Goal: Communication & Community: Answer question/provide support

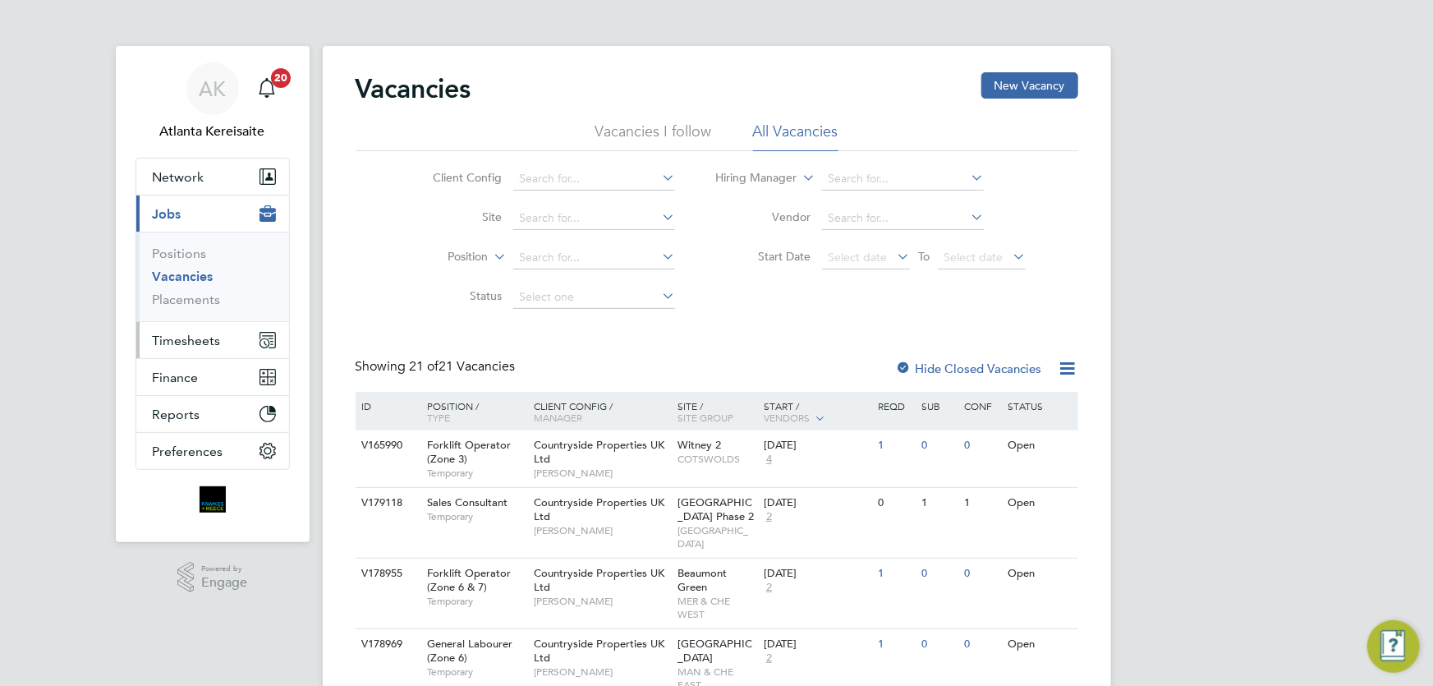
click at [184, 345] on span "Timesheets" at bounding box center [187, 340] width 68 height 16
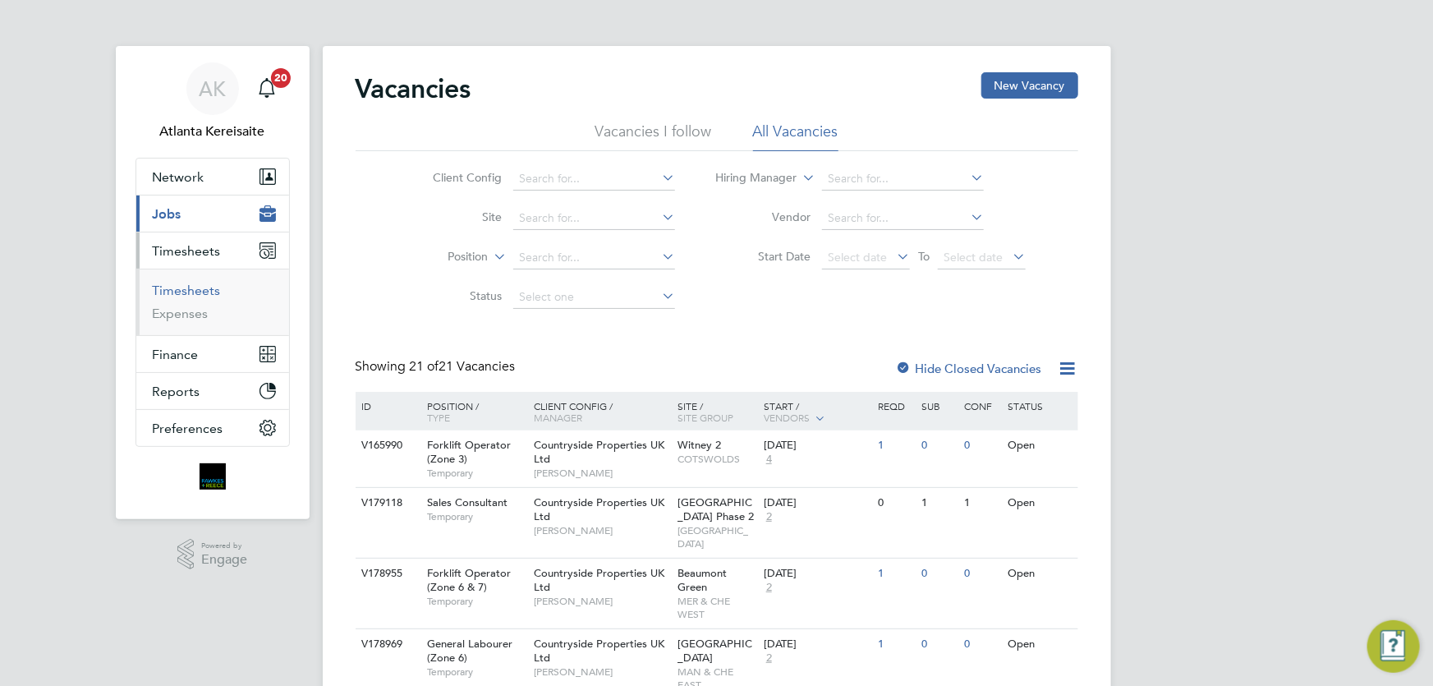
click at [195, 287] on link "Timesheets" at bounding box center [187, 290] width 68 height 16
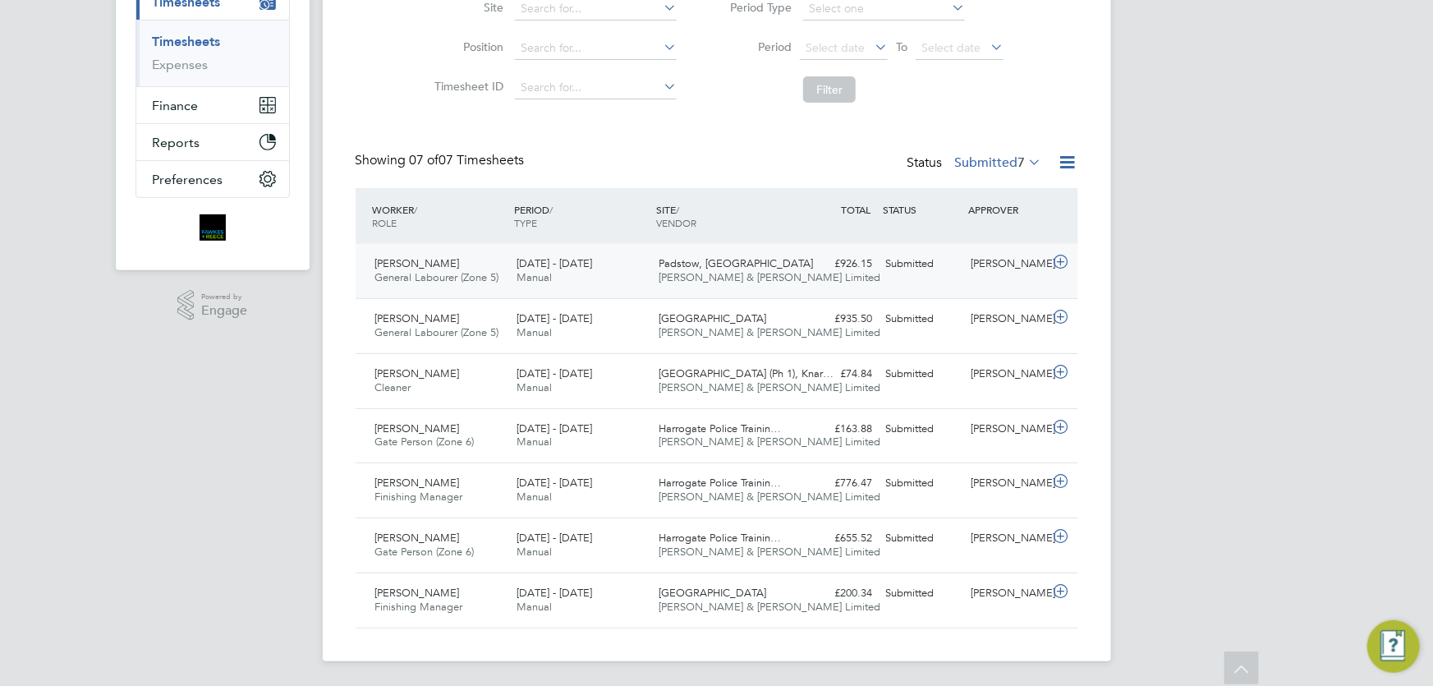
click at [989, 272] on div "[PERSON_NAME]" at bounding box center [1006, 263] width 85 height 27
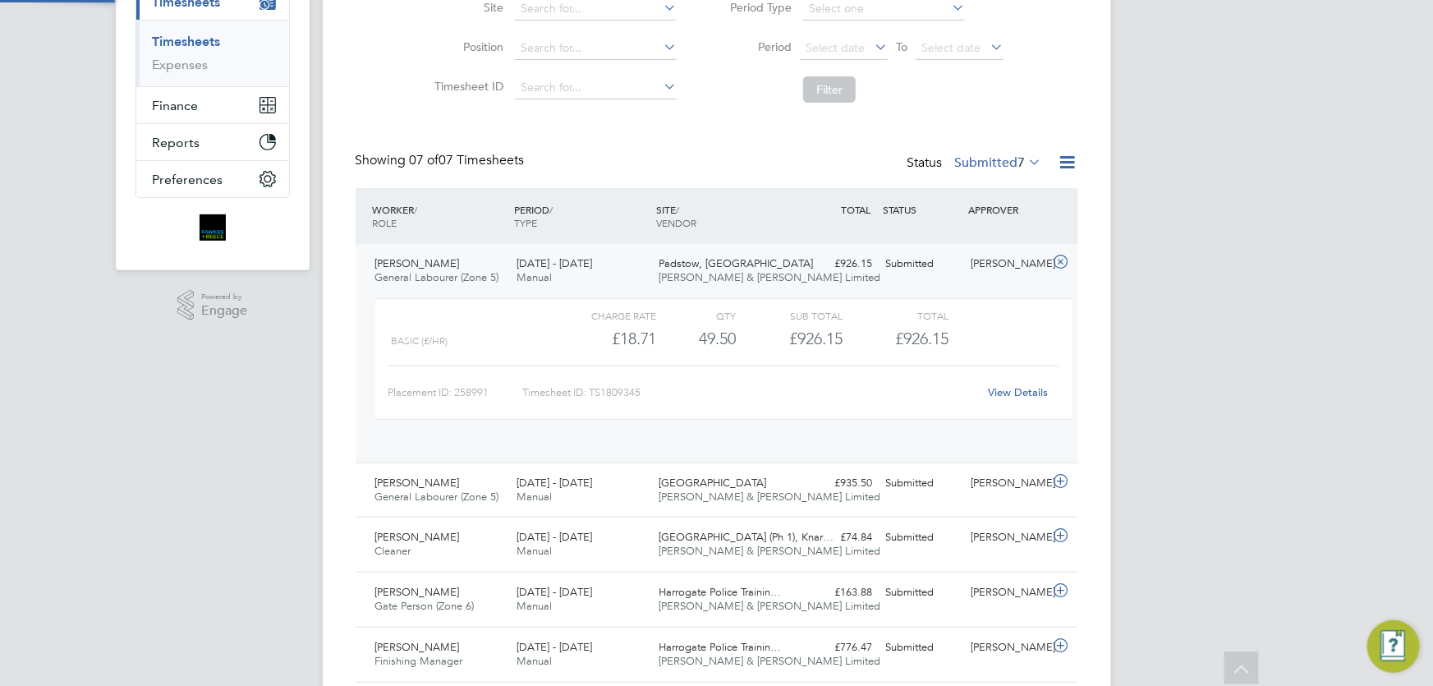
scroll to position [8, 8]
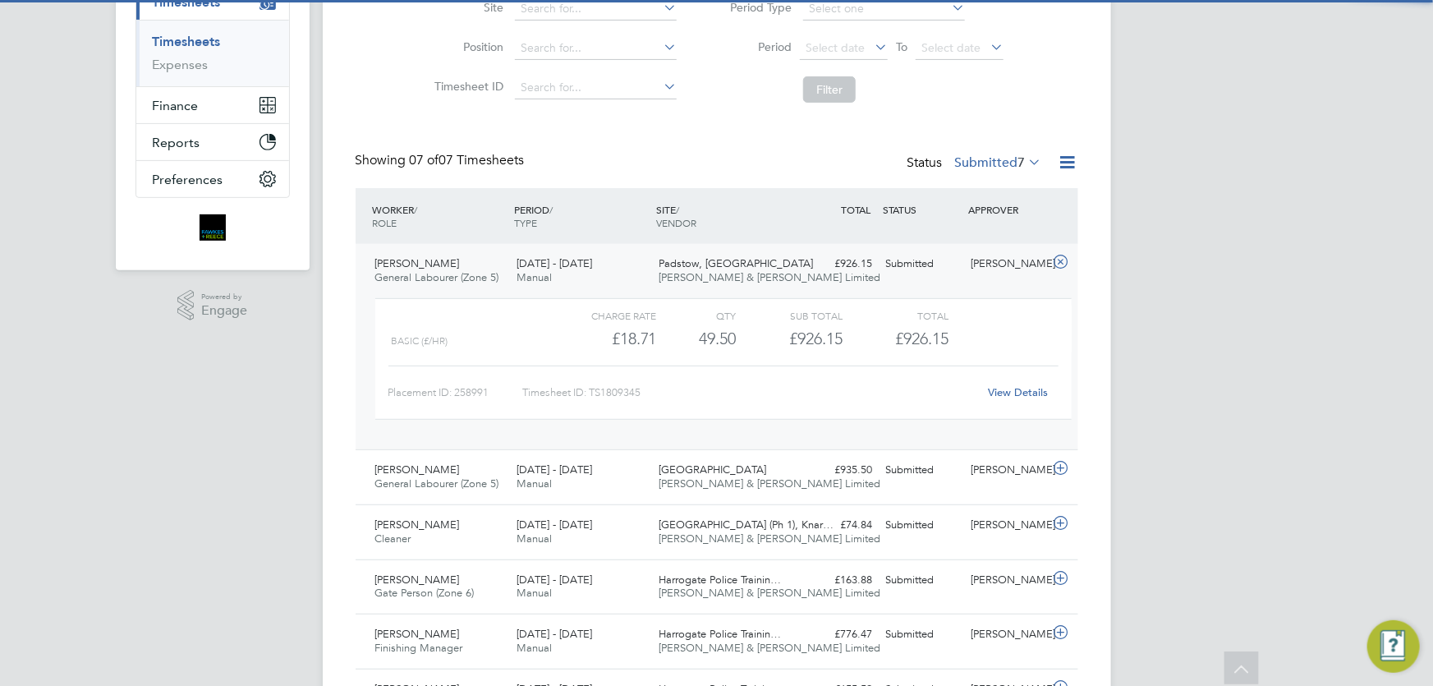
click at [1020, 387] on link "View Details" at bounding box center [1018, 392] width 60 height 14
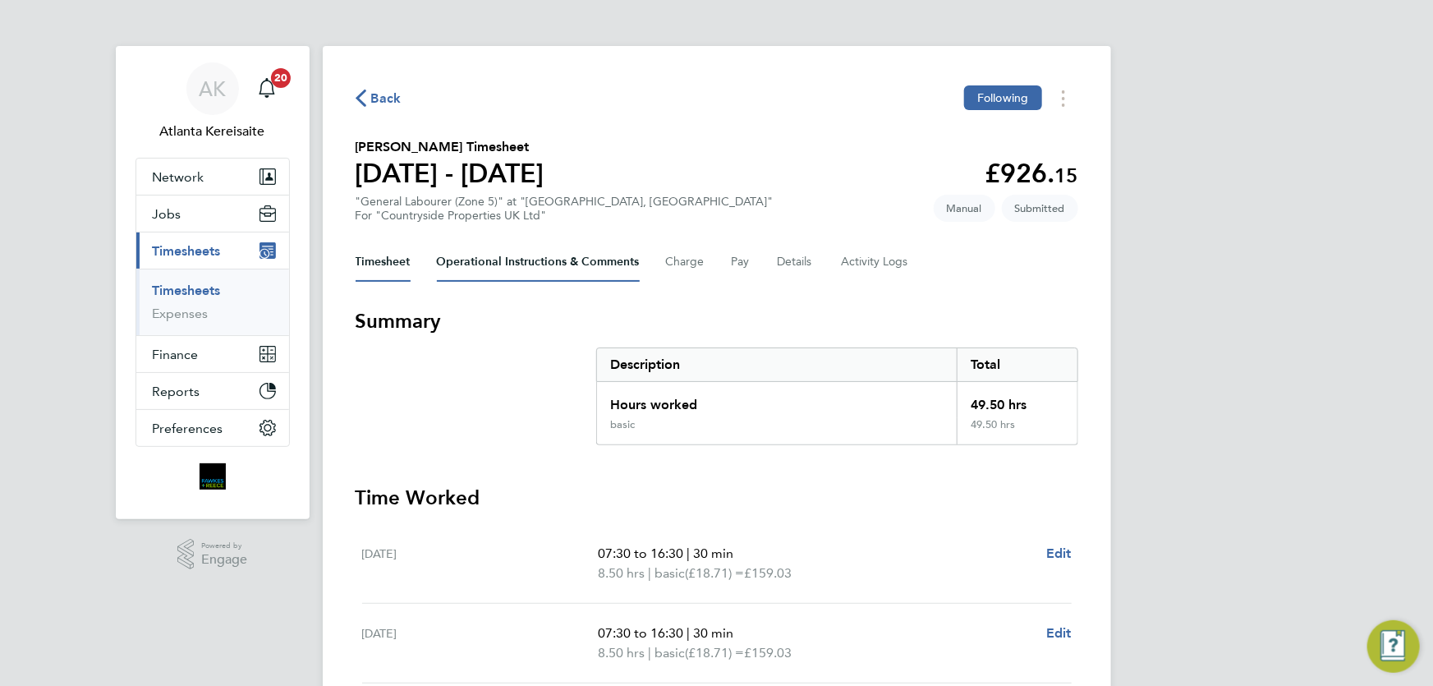
click at [566, 264] on Comments-tab "Operational Instructions & Comments" at bounding box center [538, 261] width 203 height 39
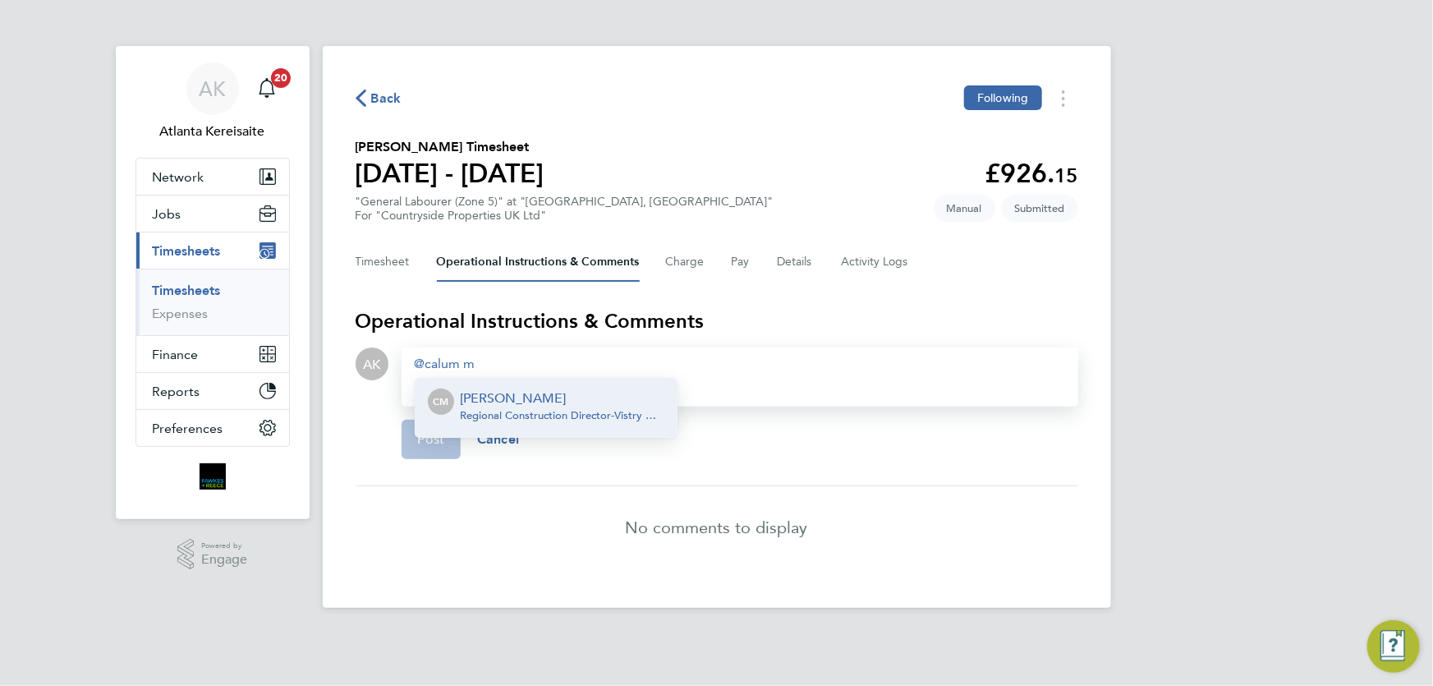
click at [594, 401] on p "[PERSON_NAME]" at bounding box center [563, 398] width 204 height 20
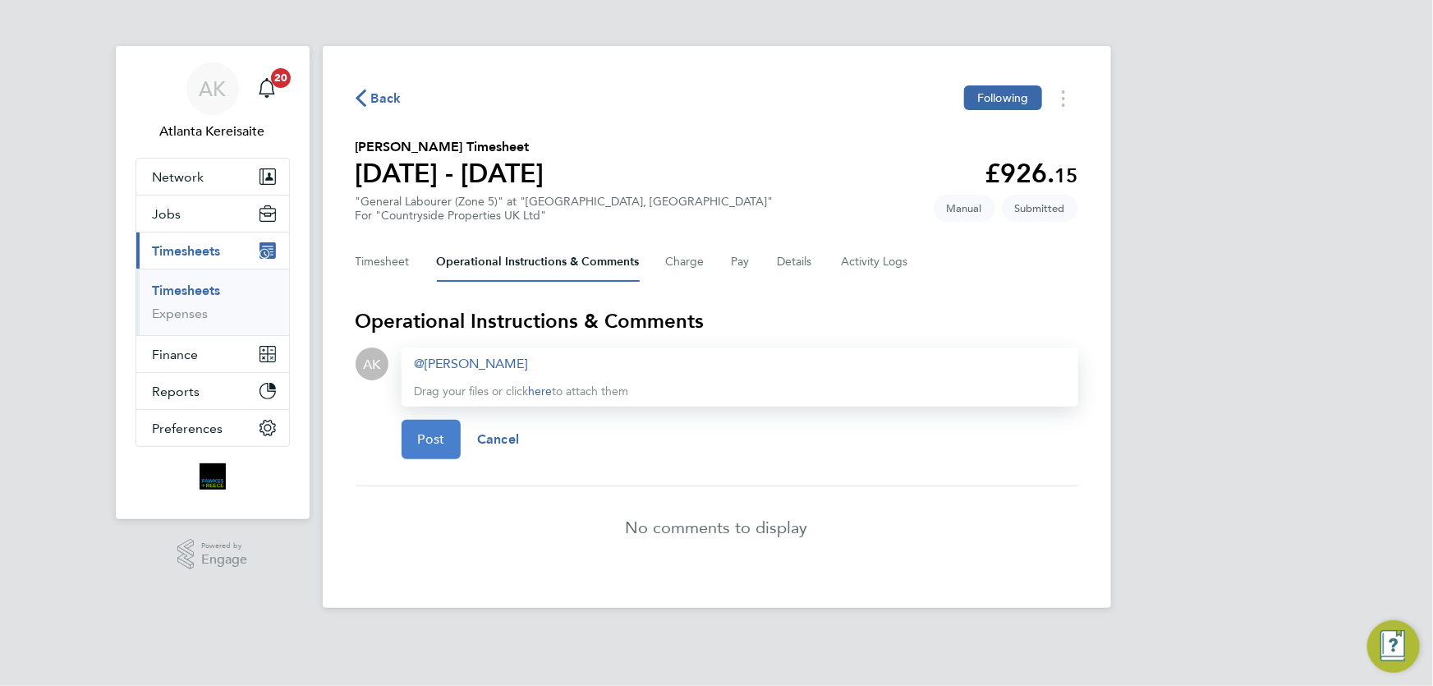
click at [431, 435] on span "Post" at bounding box center [431, 439] width 27 height 16
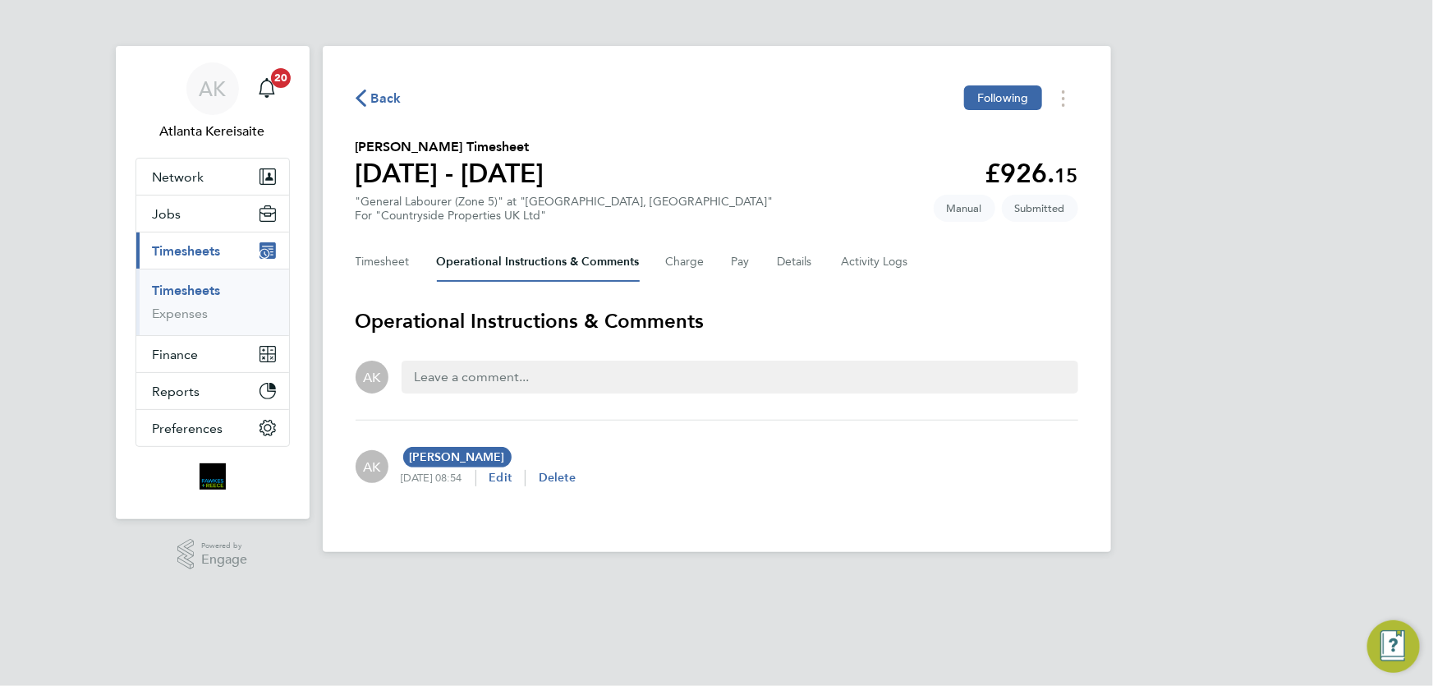
click at [388, 93] on span "Back" at bounding box center [386, 99] width 30 height 20
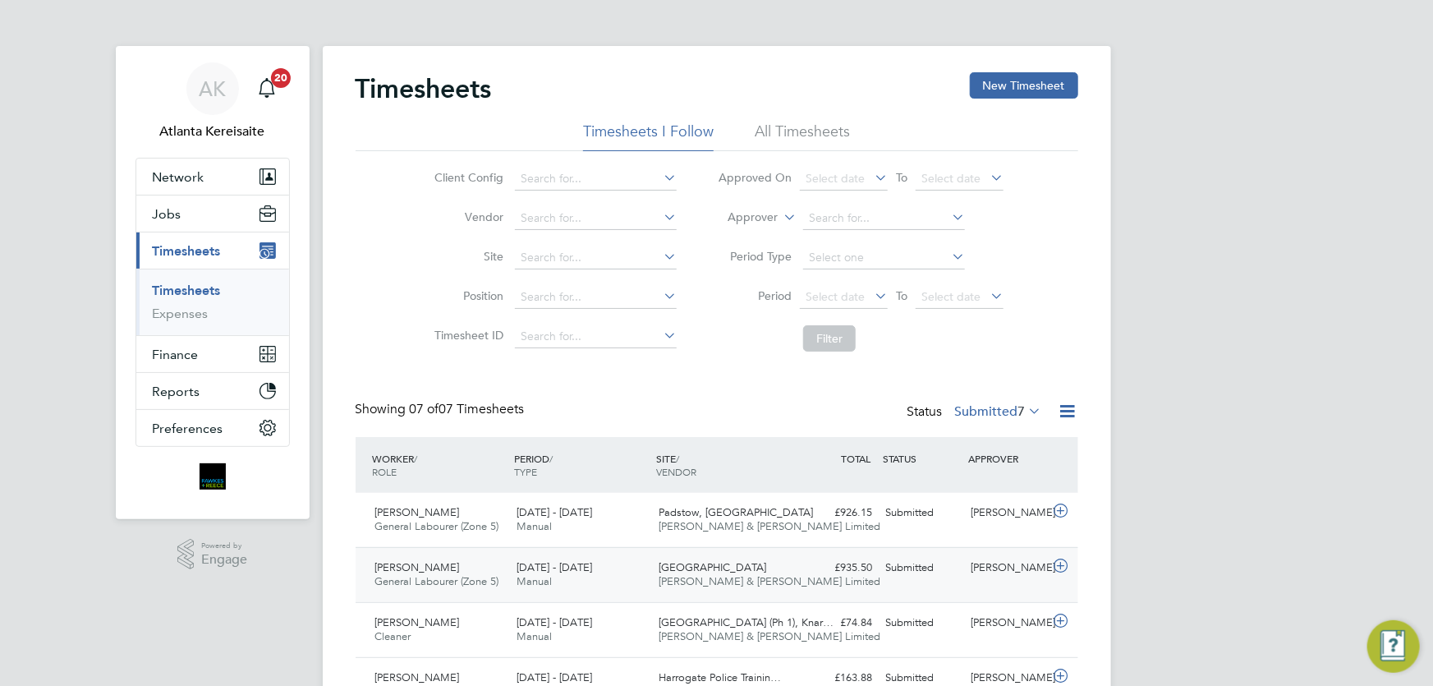
click at [472, 571] on div "Kieran Auld General Labourer (Zone 5) 18 - 24 Aug 2025" at bounding box center [440, 574] width 142 height 41
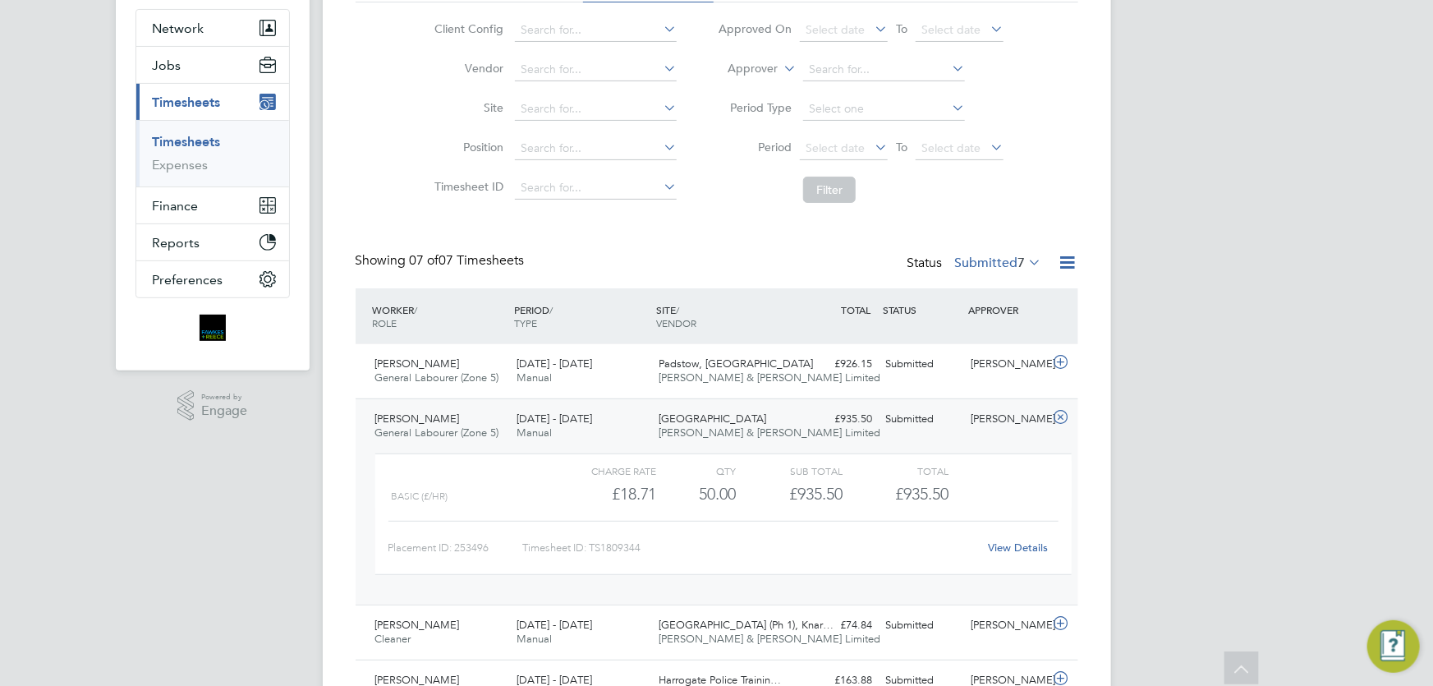
click at [1008, 550] on link "View Details" at bounding box center [1018, 547] width 60 height 14
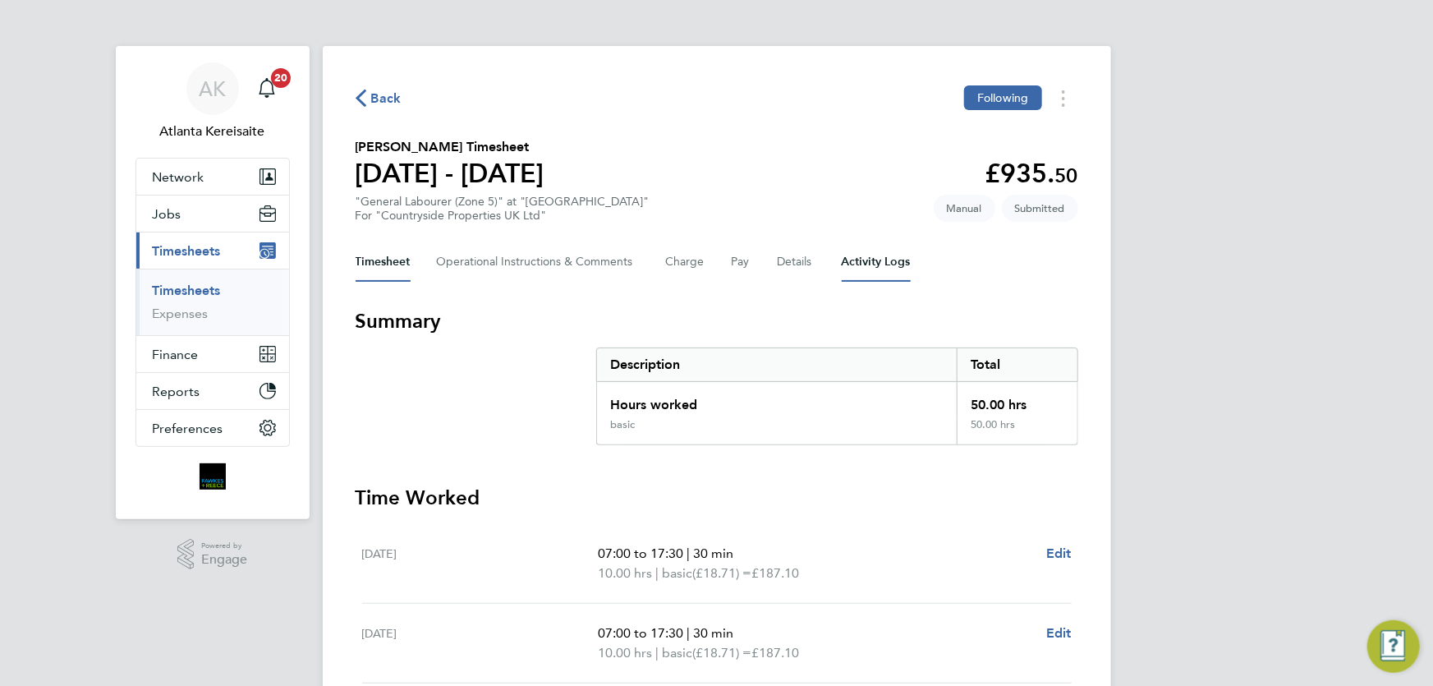
click at [902, 265] on Logs-tab "Activity Logs" at bounding box center [876, 261] width 69 height 39
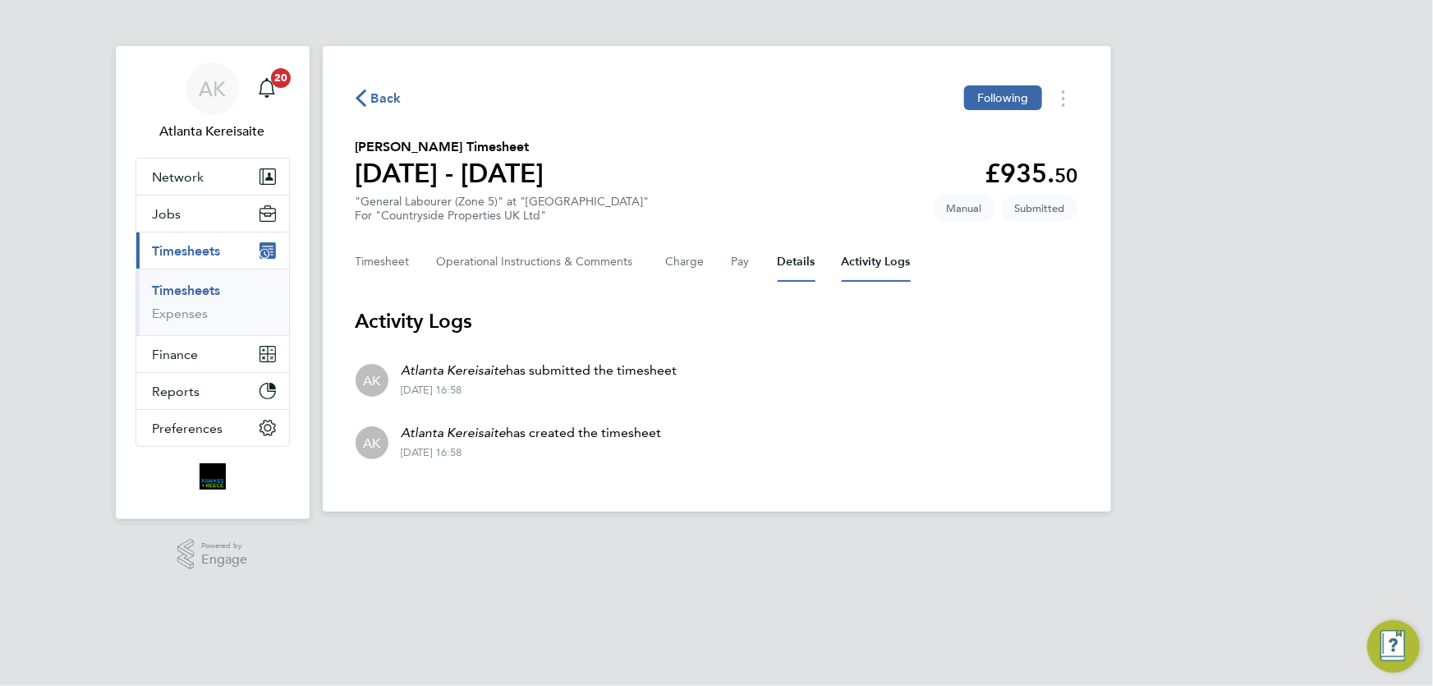
click at [796, 259] on button "Details" at bounding box center [796, 261] width 38 height 39
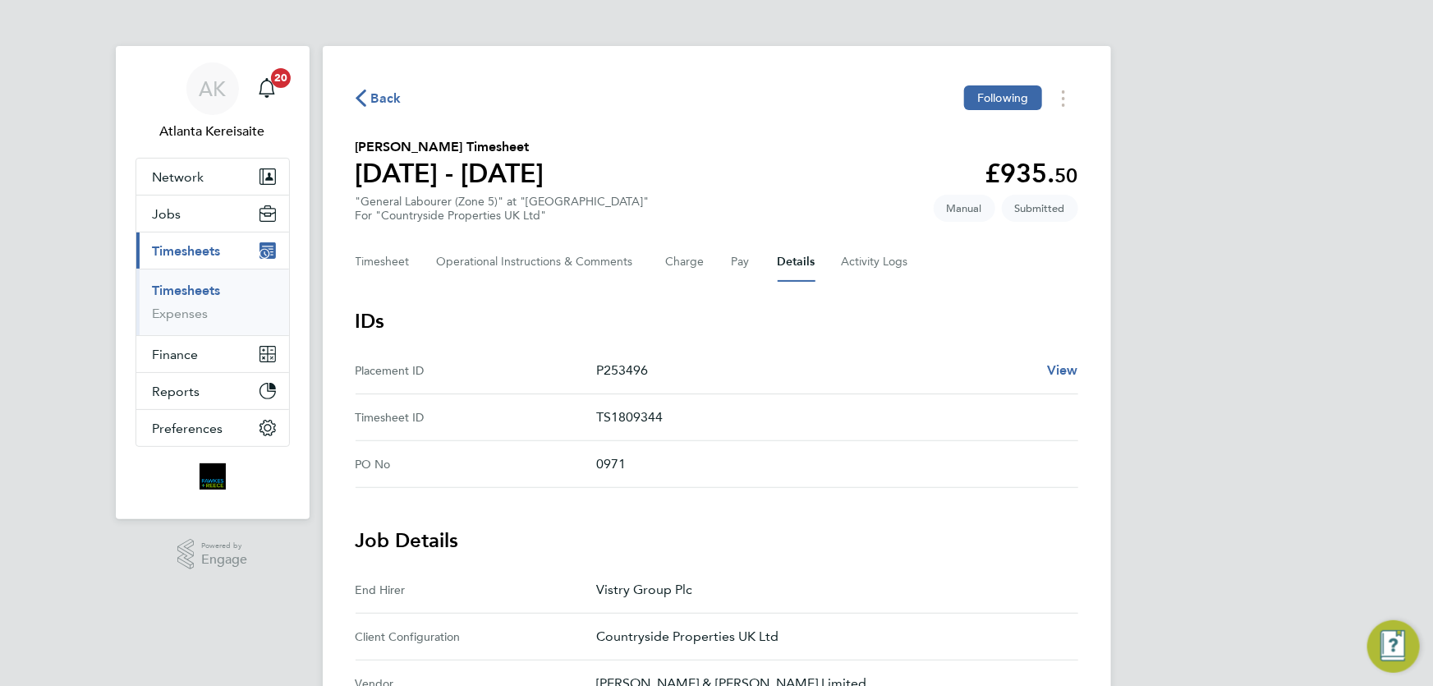
click at [378, 96] on span "Back" at bounding box center [386, 99] width 30 height 20
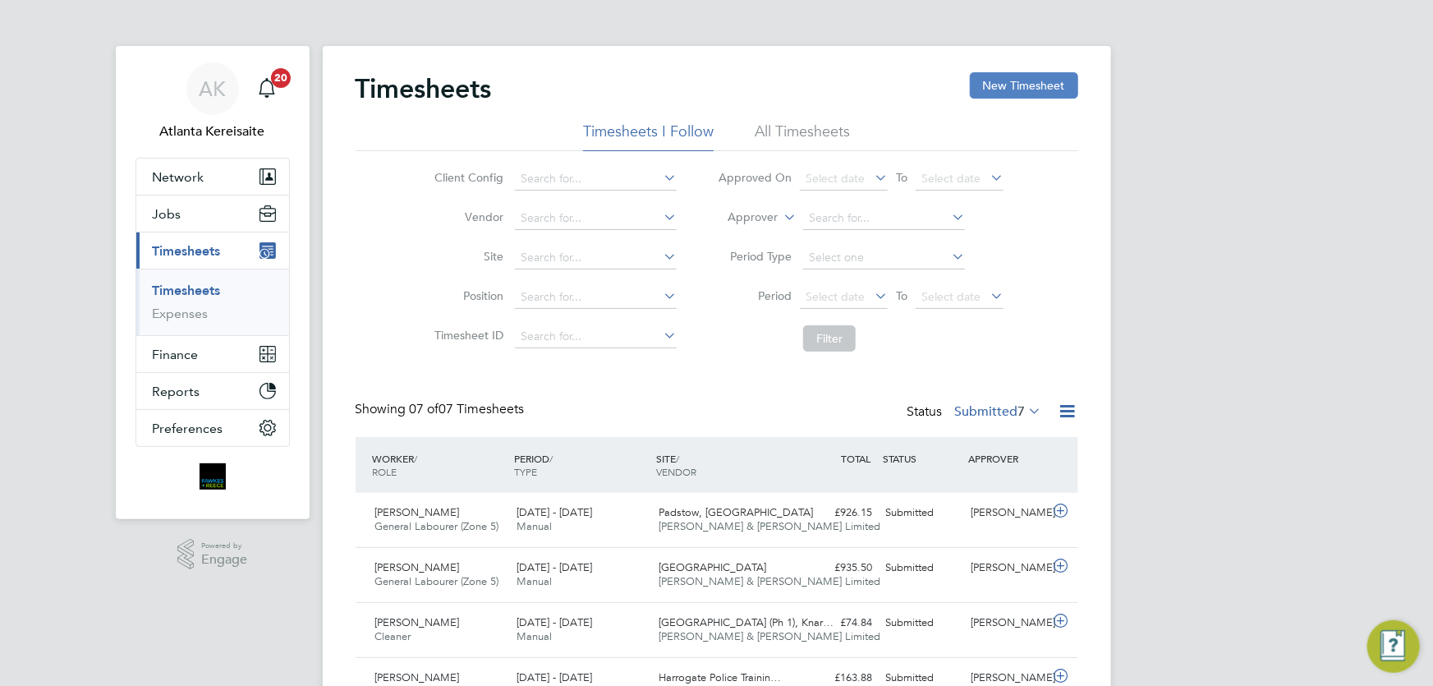
click at [1040, 89] on button "New Timesheet" at bounding box center [1024, 85] width 108 height 26
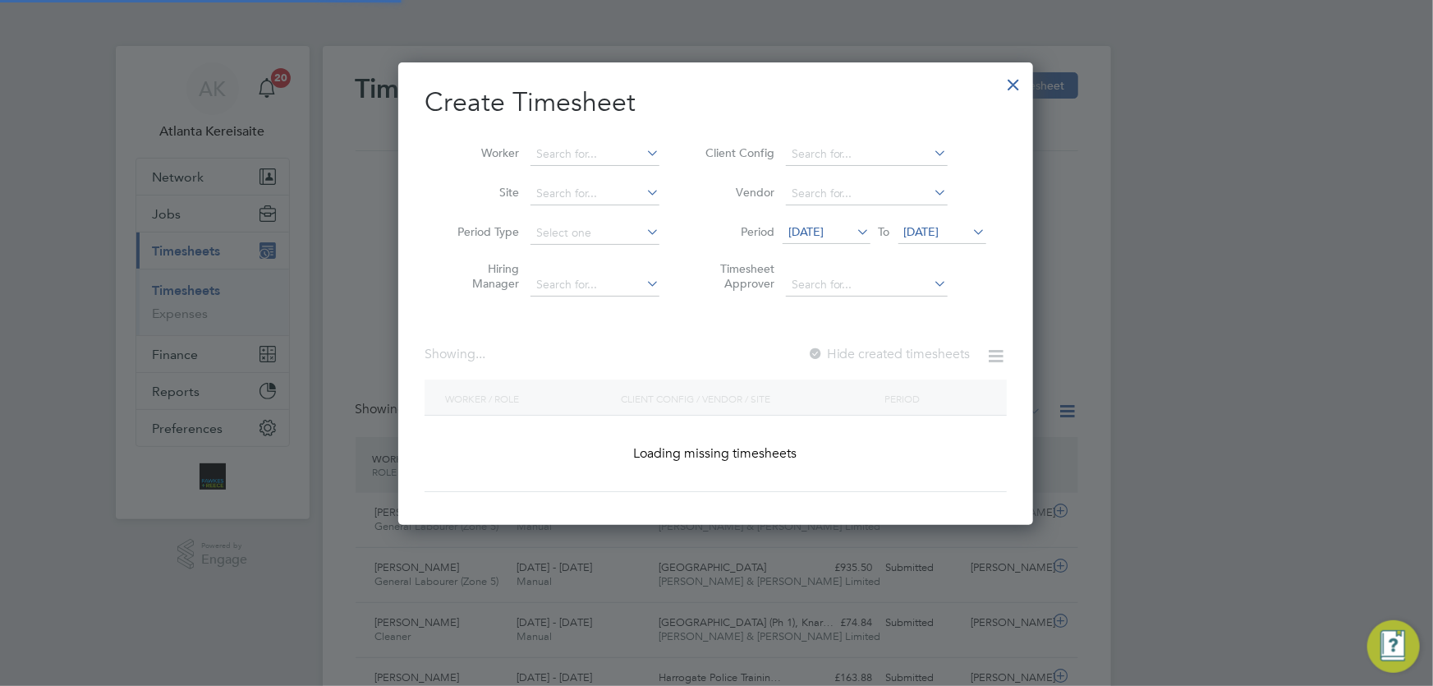
scroll to position [8, 7]
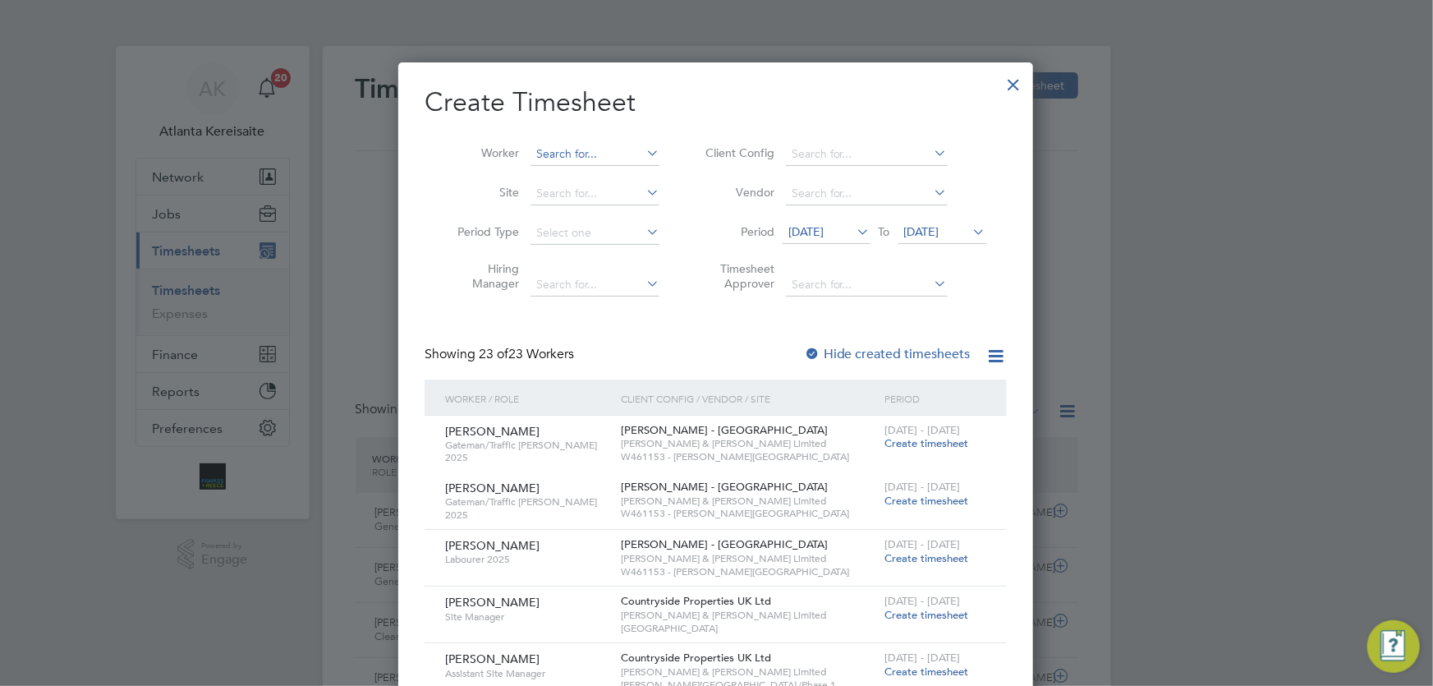
click at [561, 154] on input at bounding box center [594, 154] width 129 height 23
click at [589, 181] on b "Auld" at bounding box center [588, 176] width 25 height 14
type input "[PERSON_NAME]"
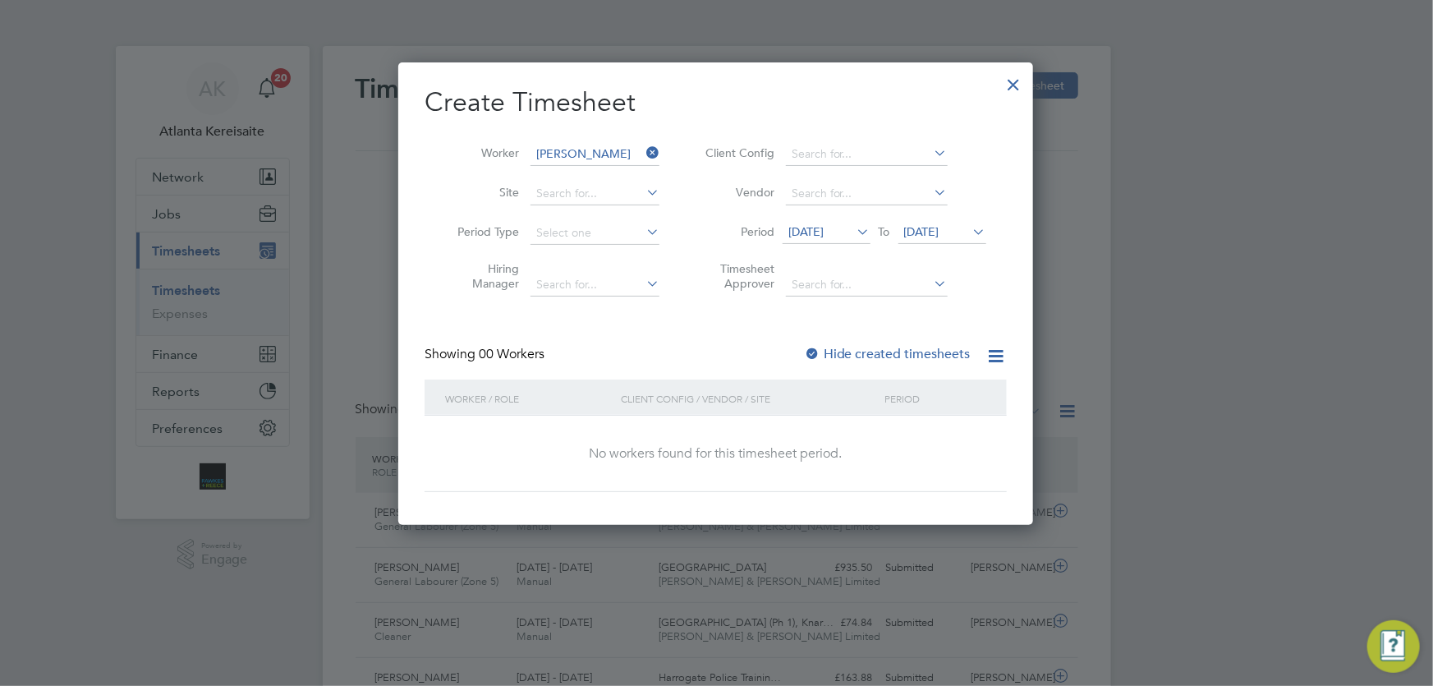
click at [841, 355] on label "Hide created timesheets" at bounding box center [887, 354] width 167 height 16
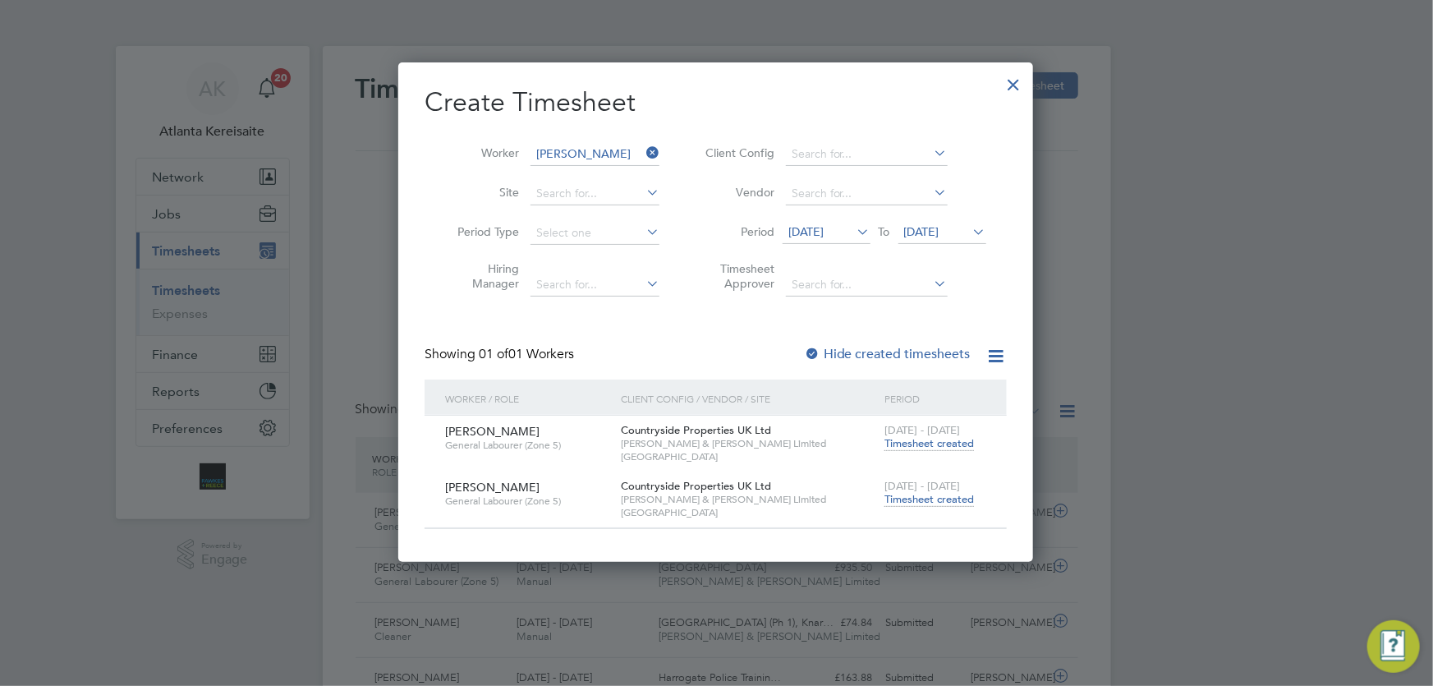
drag, startPoint x: 919, startPoint y: 439, endPoint x: 919, endPoint y: 453, distance: 14.0
click at [919, 439] on span "Timesheet created" at bounding box center [928, 443] width 89 height 15
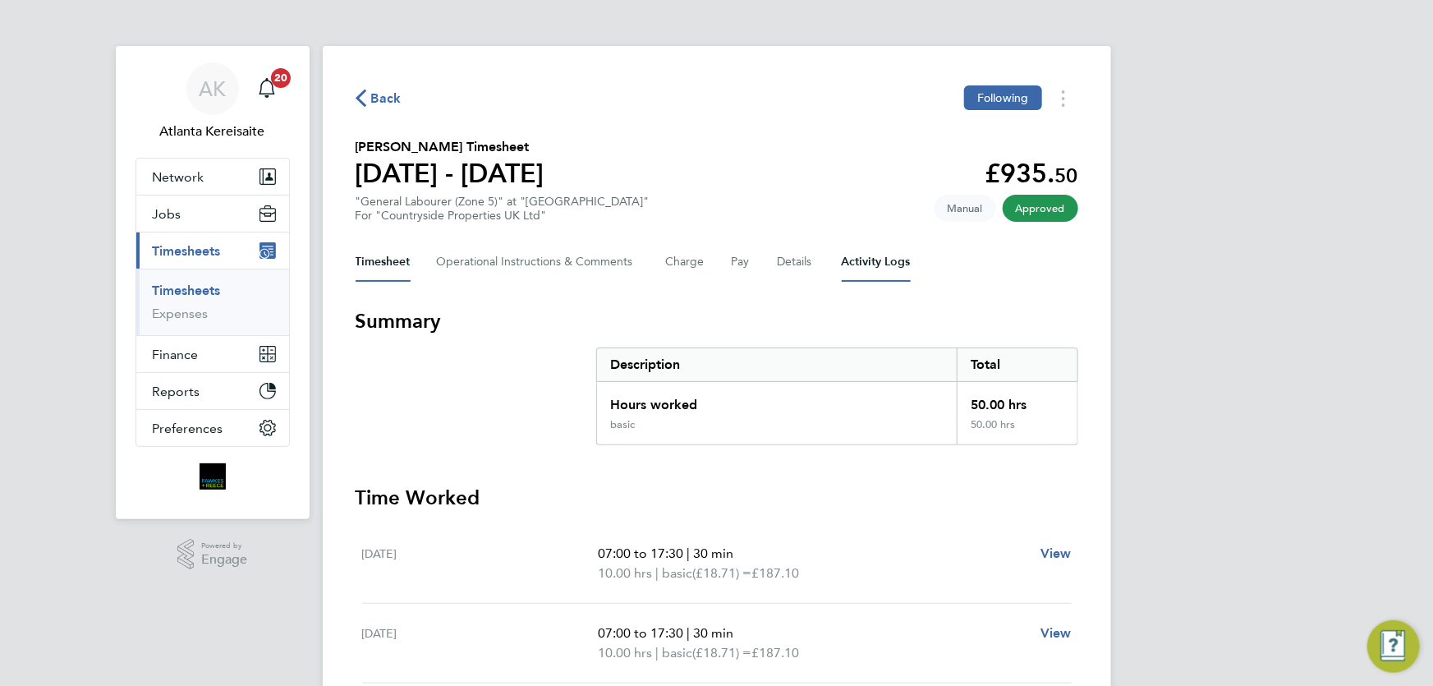
click at [859, 262] on Logs-tab "Activity Logs" at bounding box center [876, 261] width 69 height 39
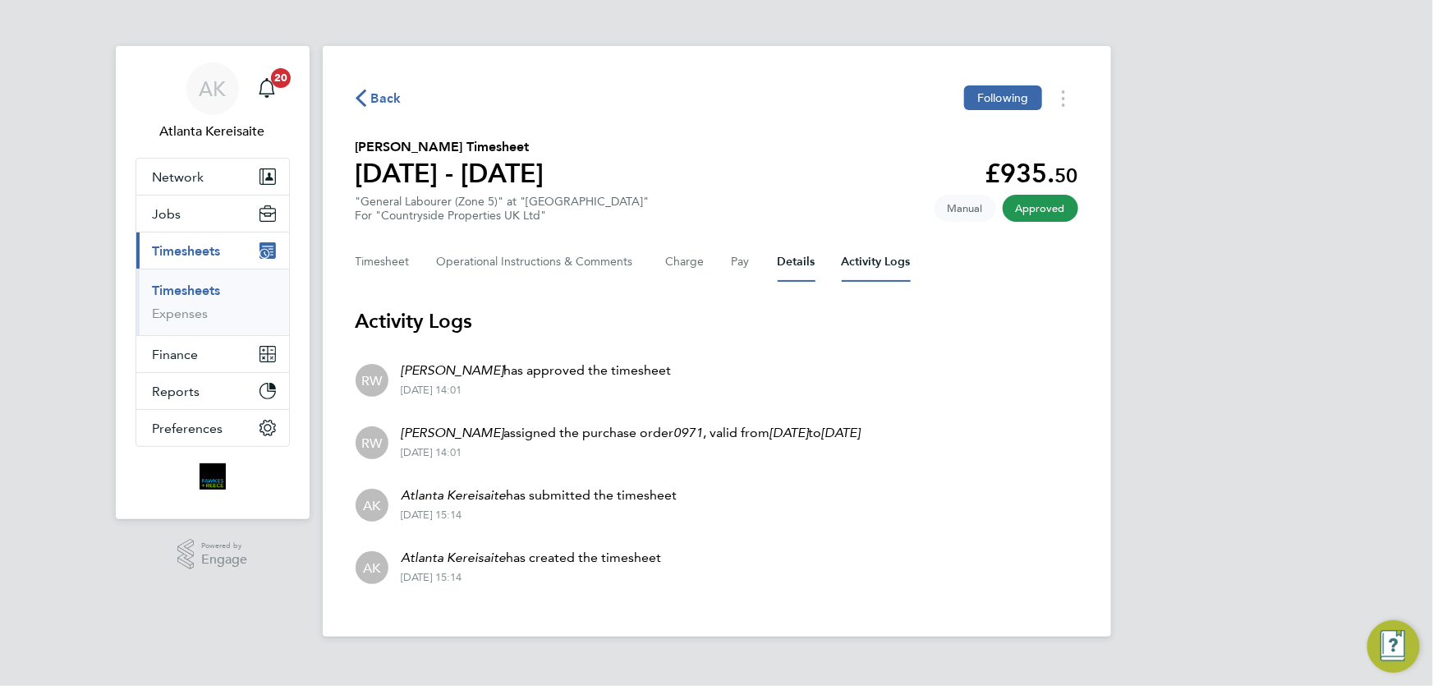
click at [787, 268] on button "Details" at bounding box center [796, 261] width 38 height 39
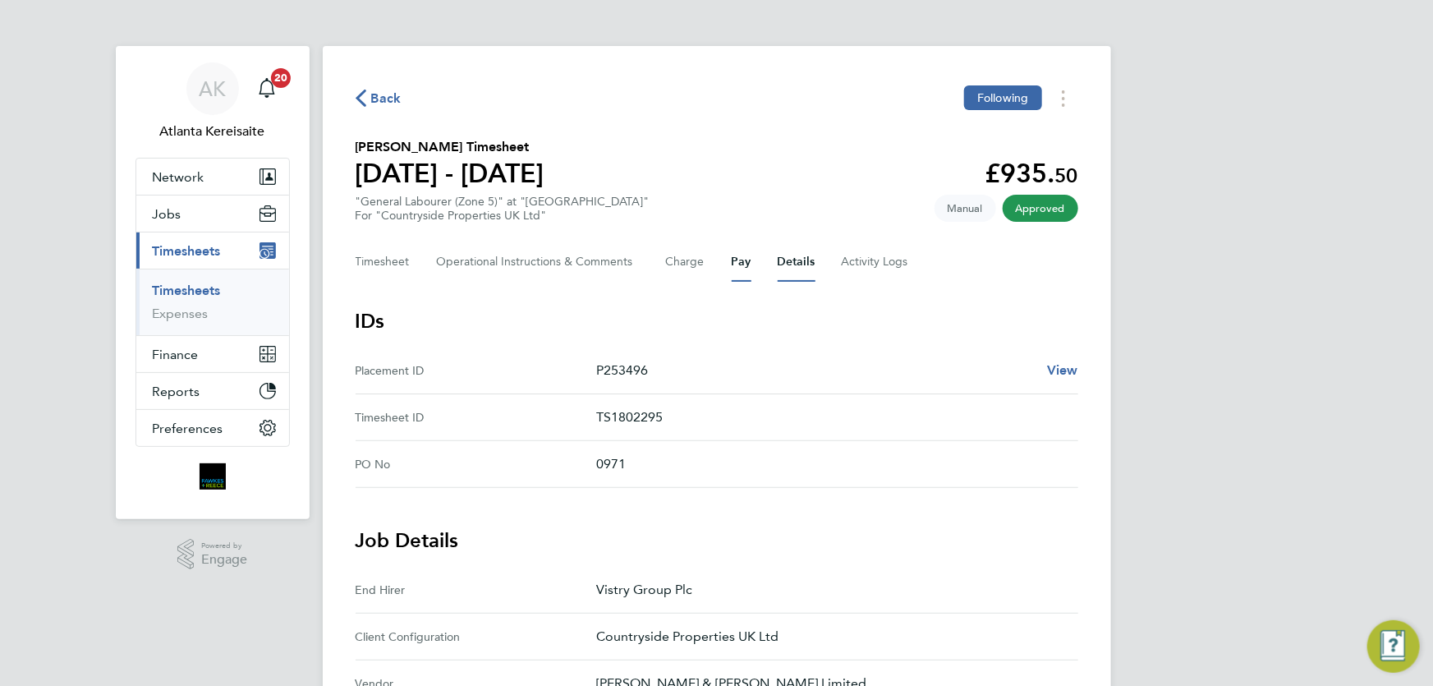
click at [741, 268] on button "Pay" at bounding box center [741, 261] width 20 height 39
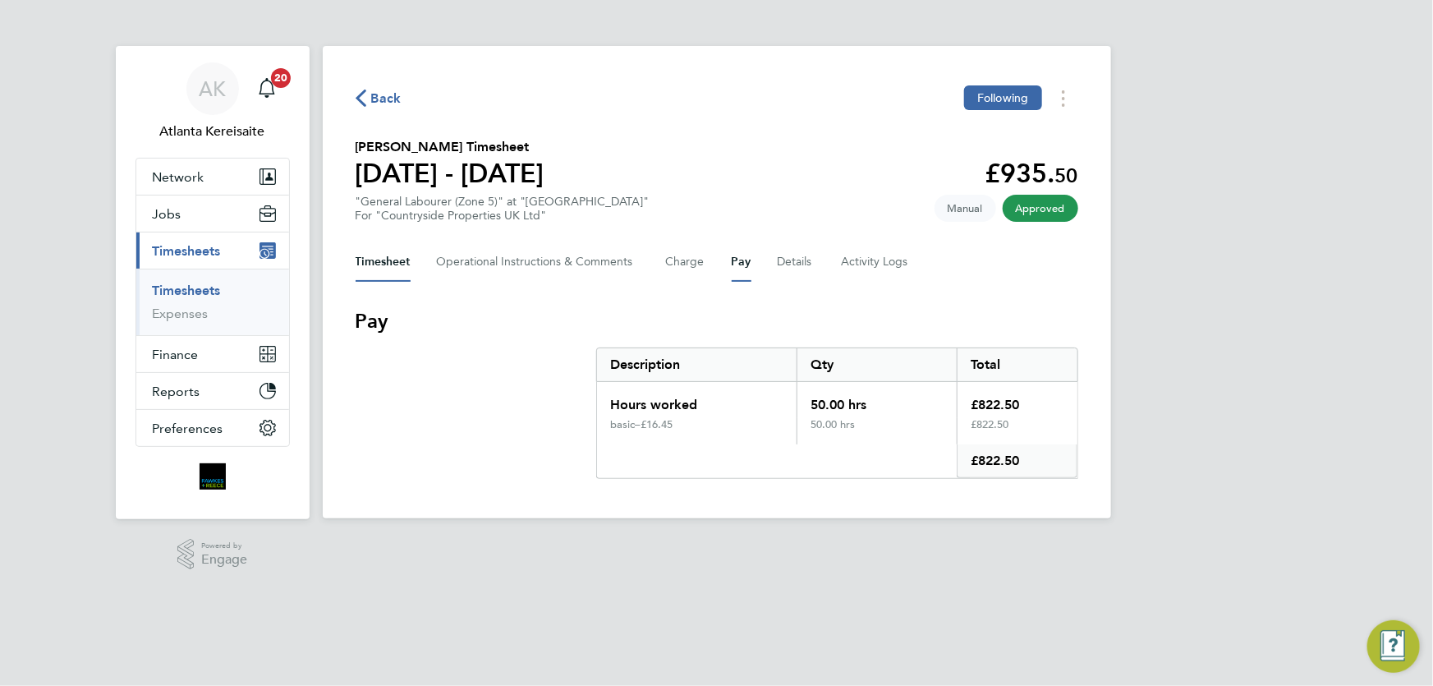
click at [391, 263] on button "Timesheet" at bounding box center [382, 261] width 55 height 39
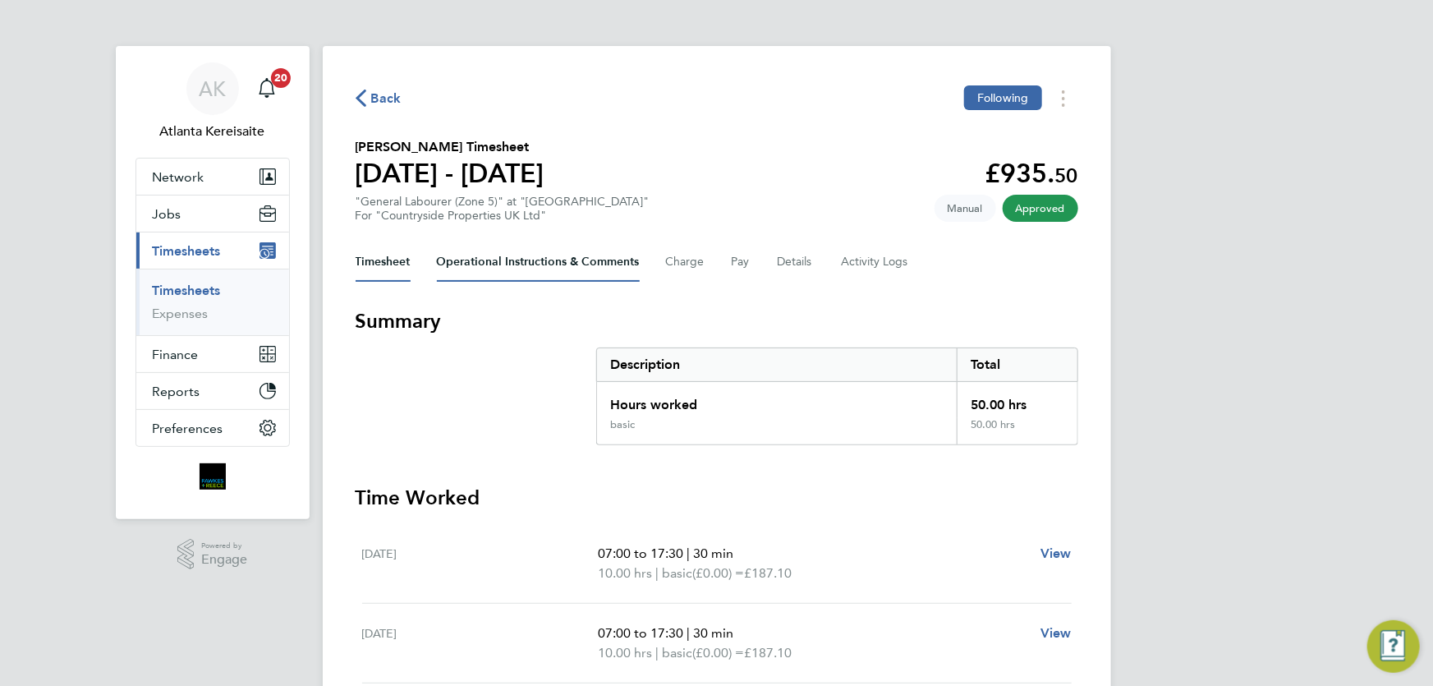
click at [541, 264] on Comments-tab "Operational Instructions & Comments" at bounding box center [538, 261] width 203 height 39
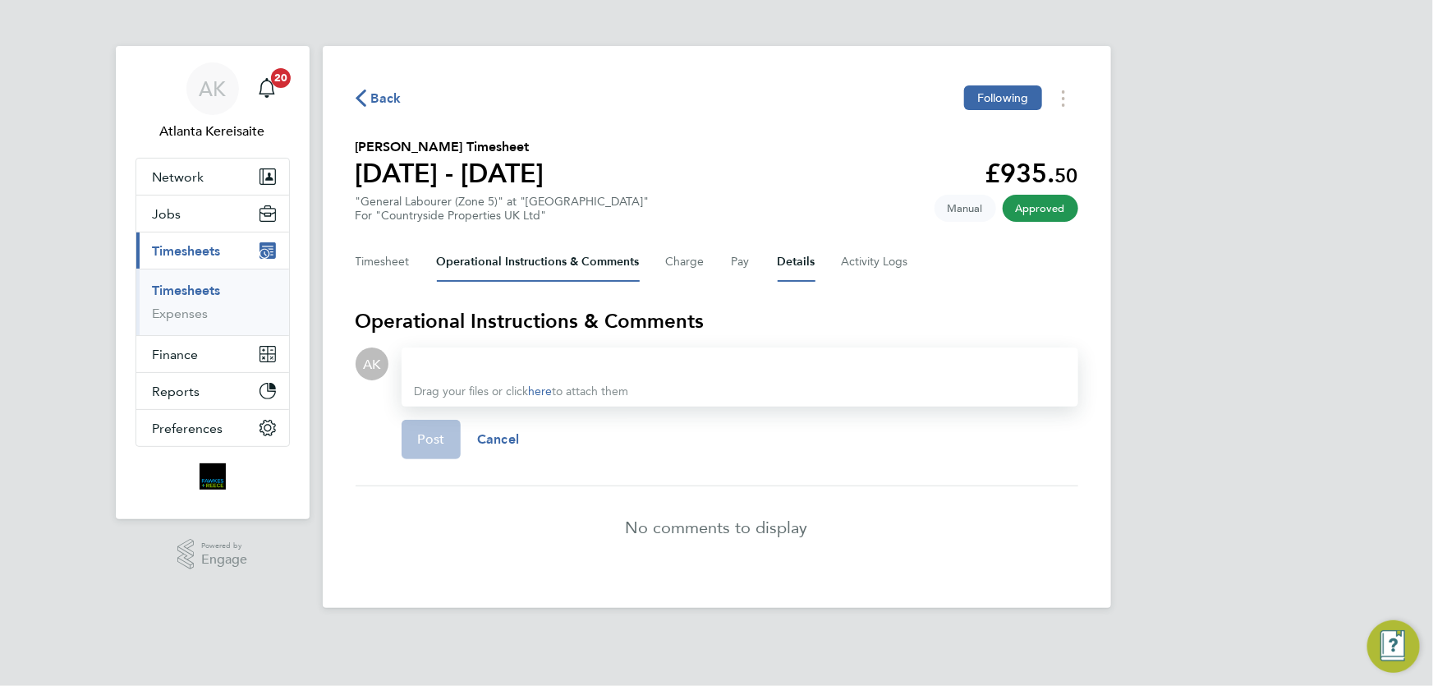
click at [796, 267] on button "Details" at bounding box center [796, 261] width 38 height 39
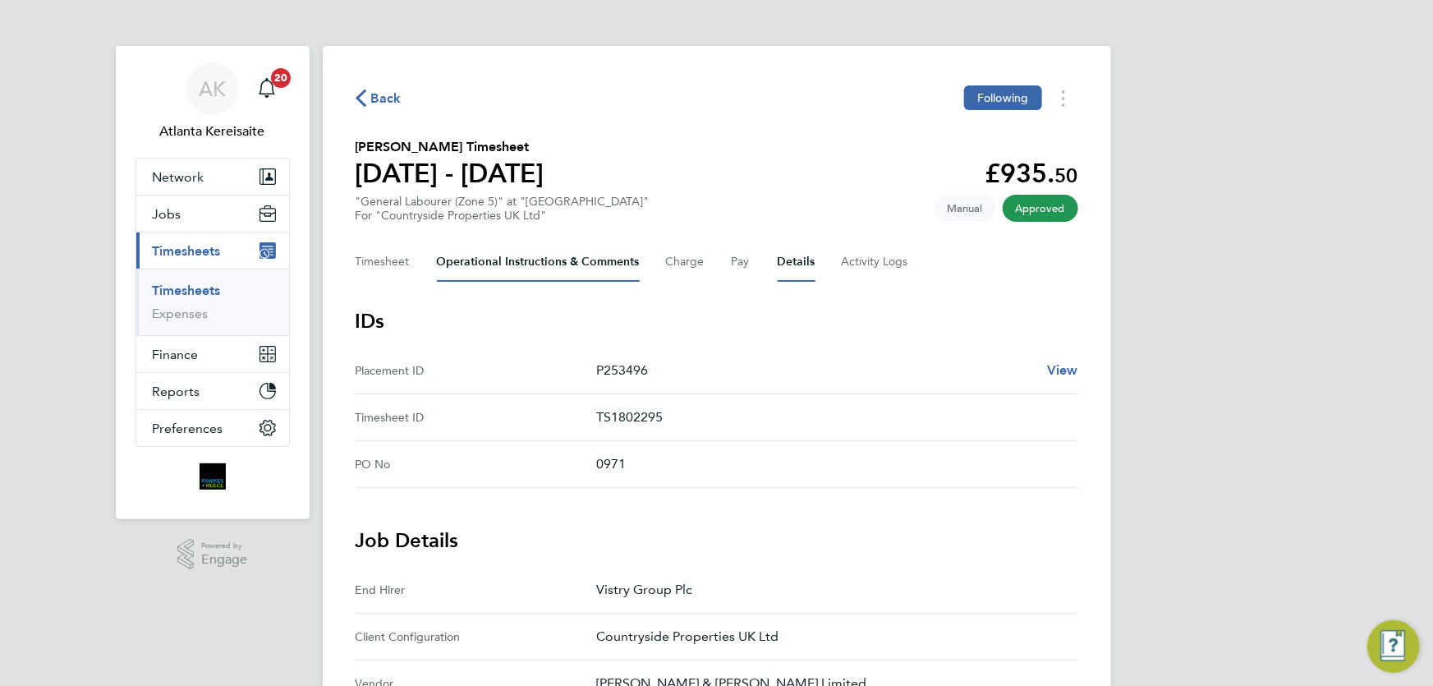
click at [531, 255] on Comments-tab "Operational Instructions & Comments" at bounding box center [538, 261] width 203 height 39
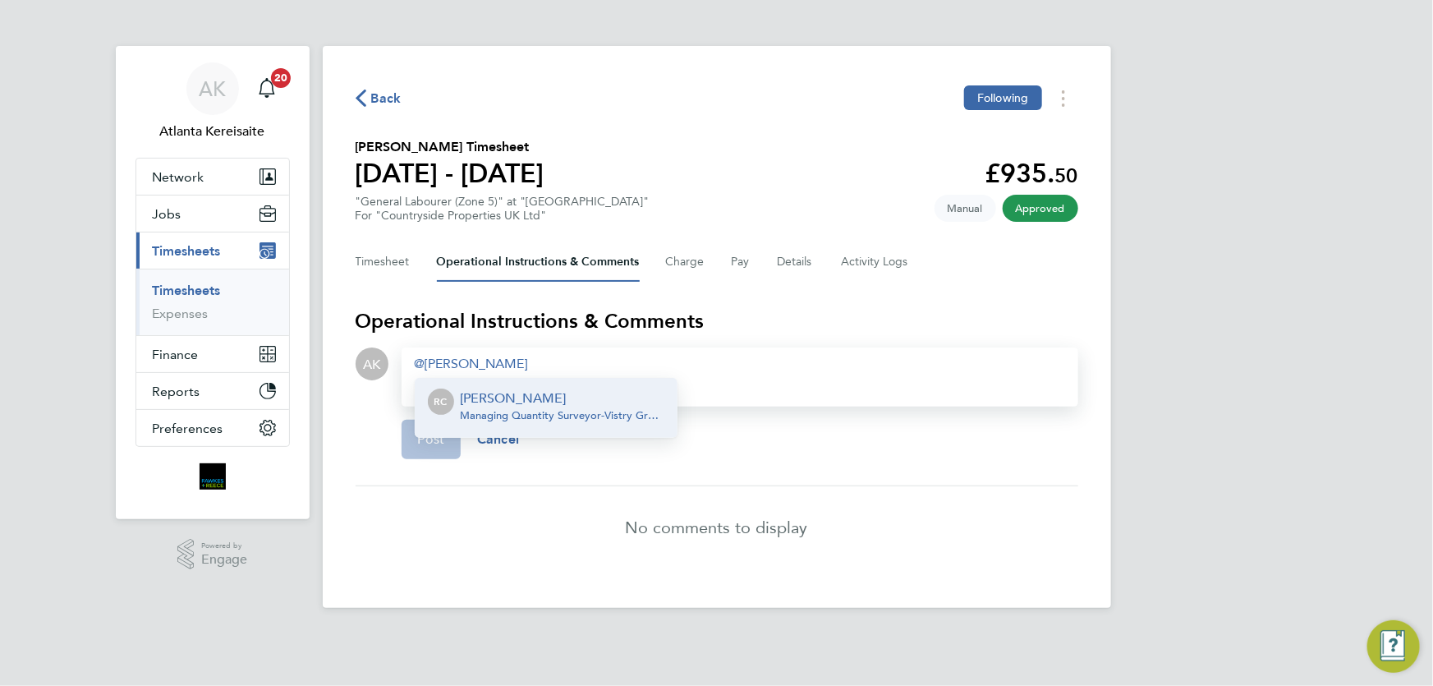
click at [542, 555] on li "No comments to display" at bounding box center [716, 527] width 722 height 82
click at [504, 449] on button "Cancel" at bounding box center [498, 439] width 75 height 39
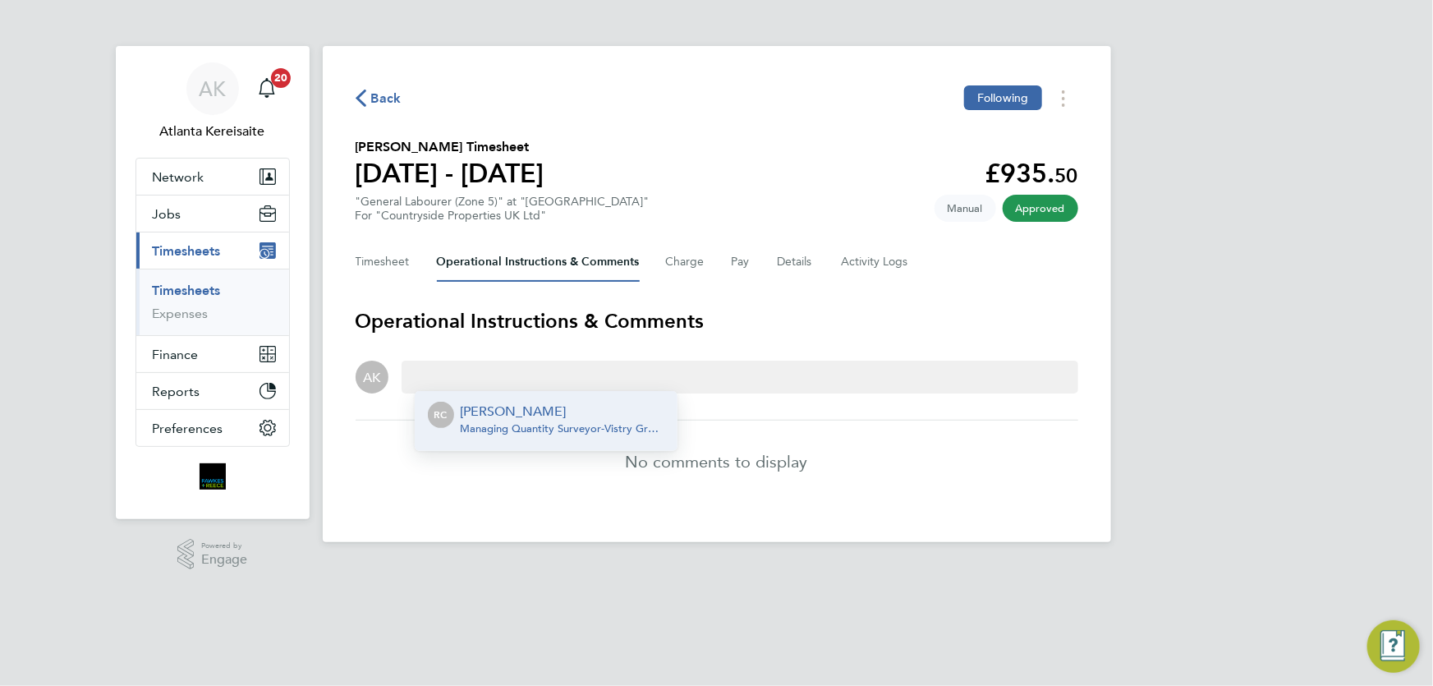
click at [387, 484] on li "No comments to display" at bounding box center [716, 461] width 722 height 82
click at [373, 259] on button "Timesheet" at bounding box center [382, 261] width 55 height 39
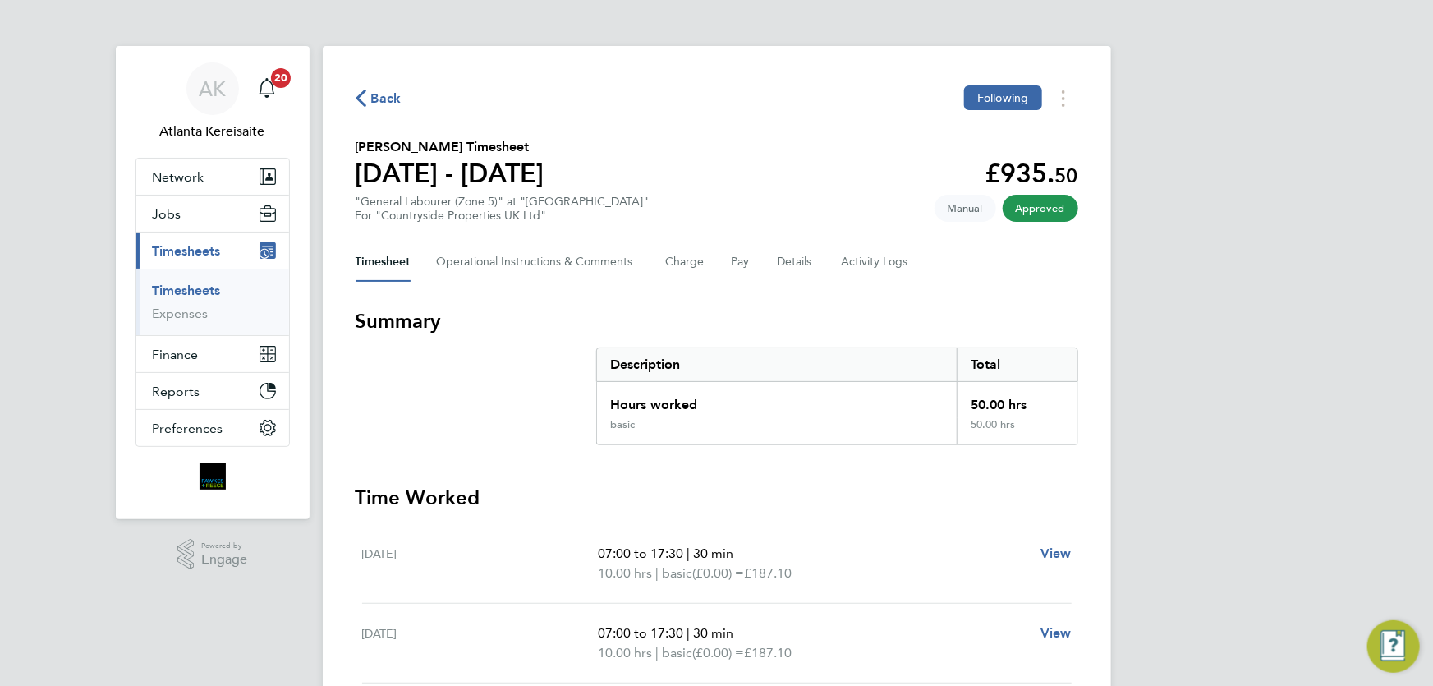
click at [382, 102] on span "Back" at bounding box center [386, 99] width 30 height 20
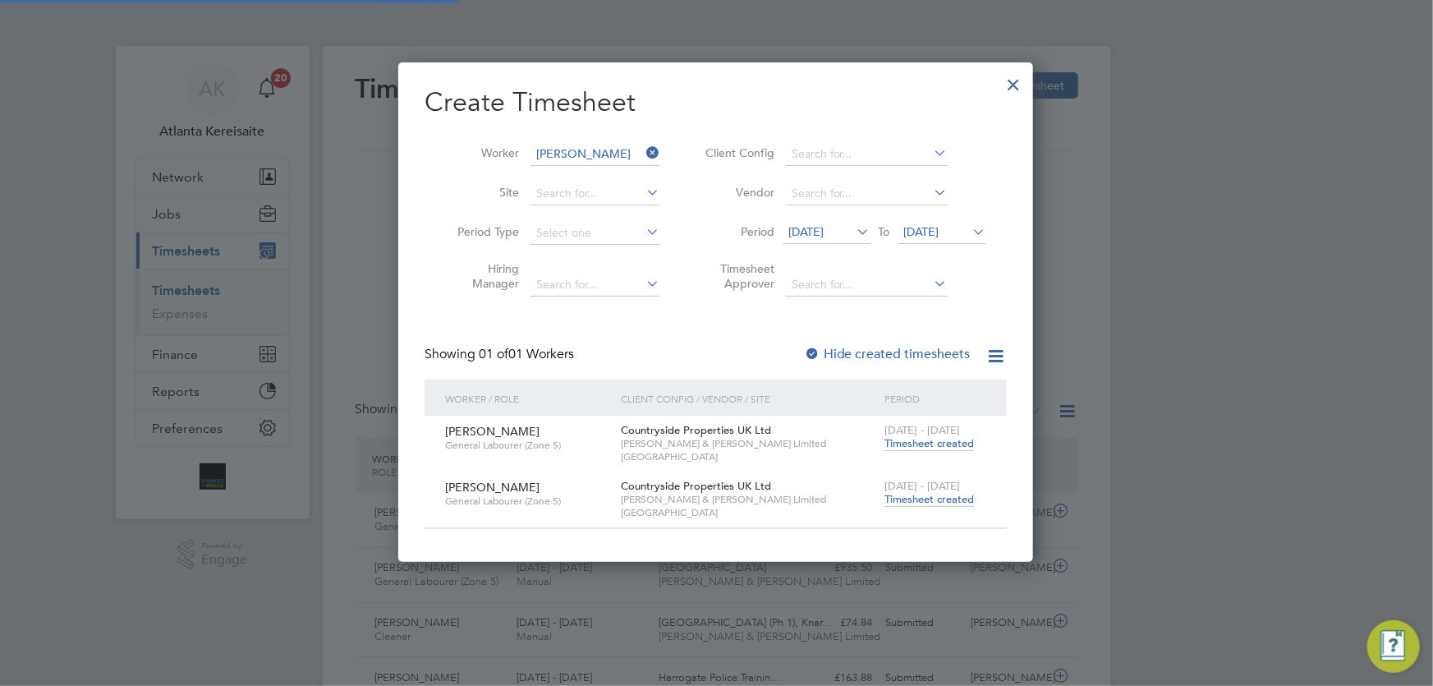
scroll to position [41, 142]
click at [947, 497] on span "Timesheet created" at bounding box center [928, 499] width 89 height 15
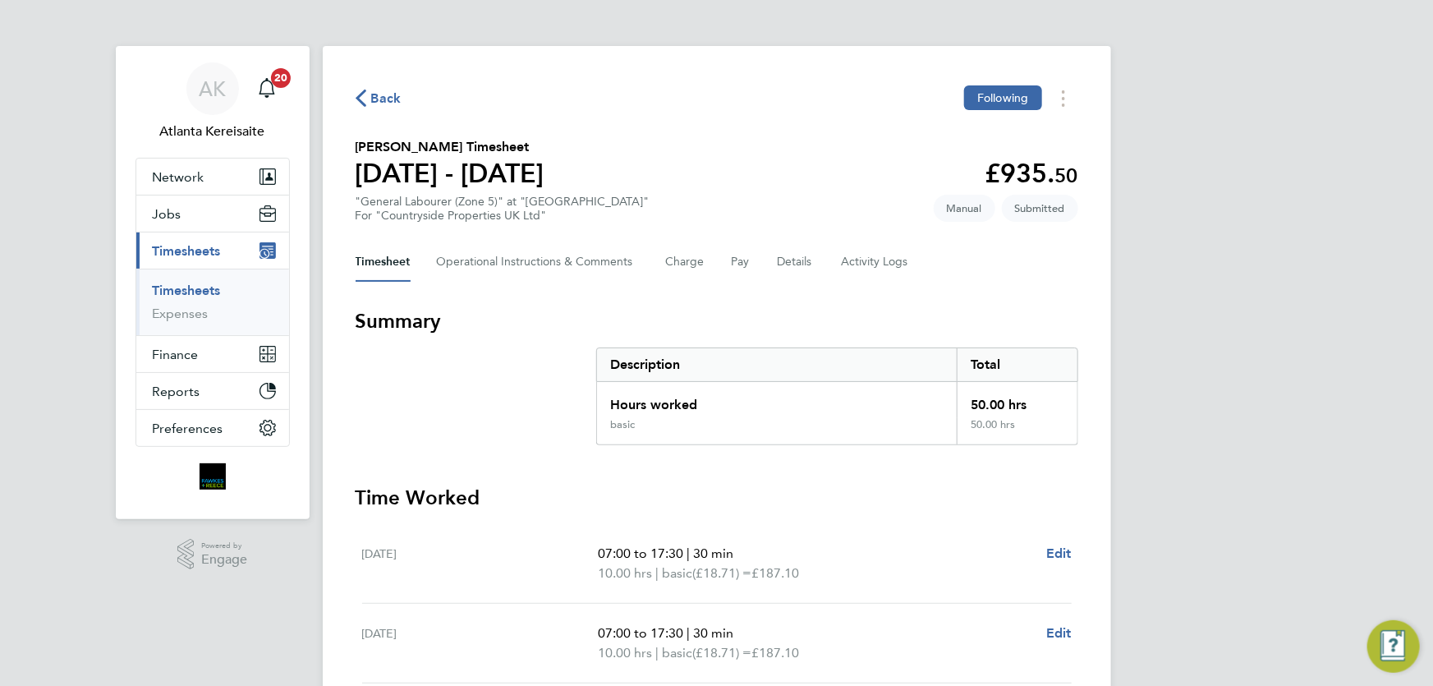
click at [371, 100] on span "Back" at bounding box center [386, 99] width 30 height 20
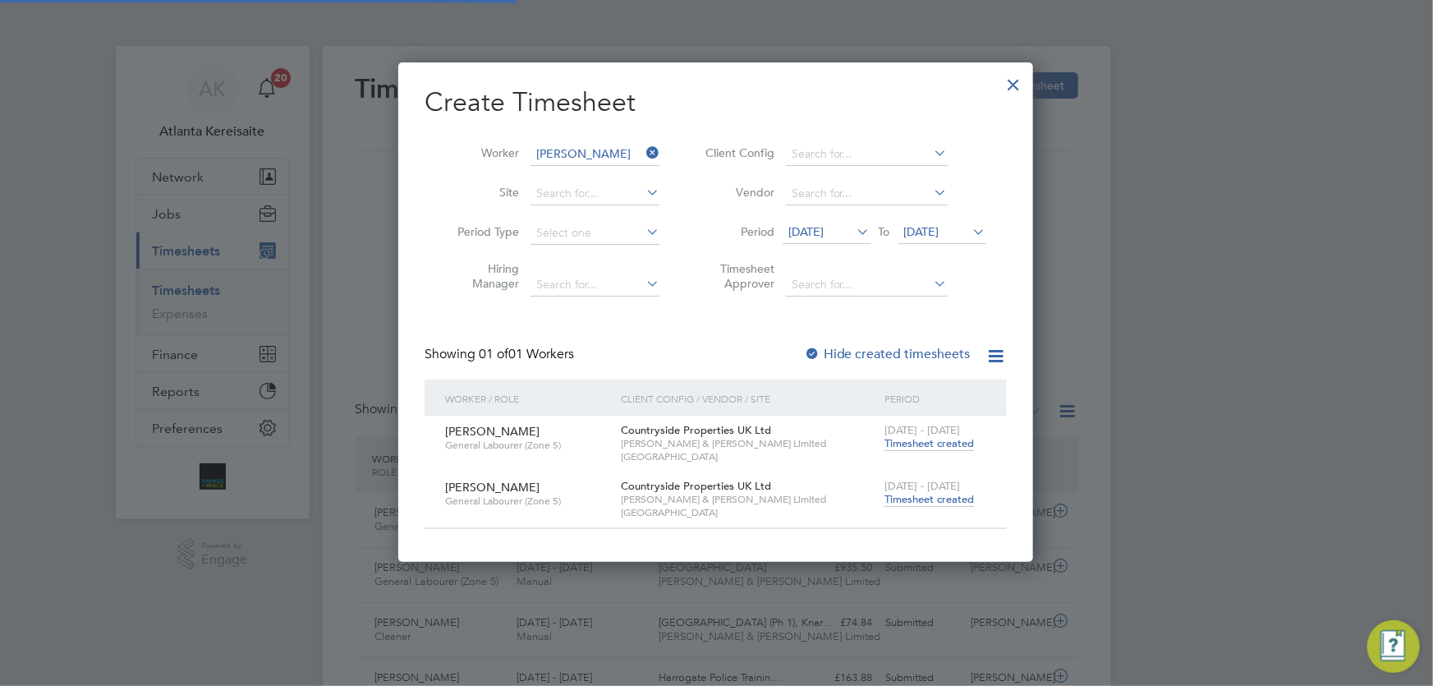
scroll to position [41, 142]
click at [1016, 83] on div at bounding box center [1014, 81] width 30 height 30
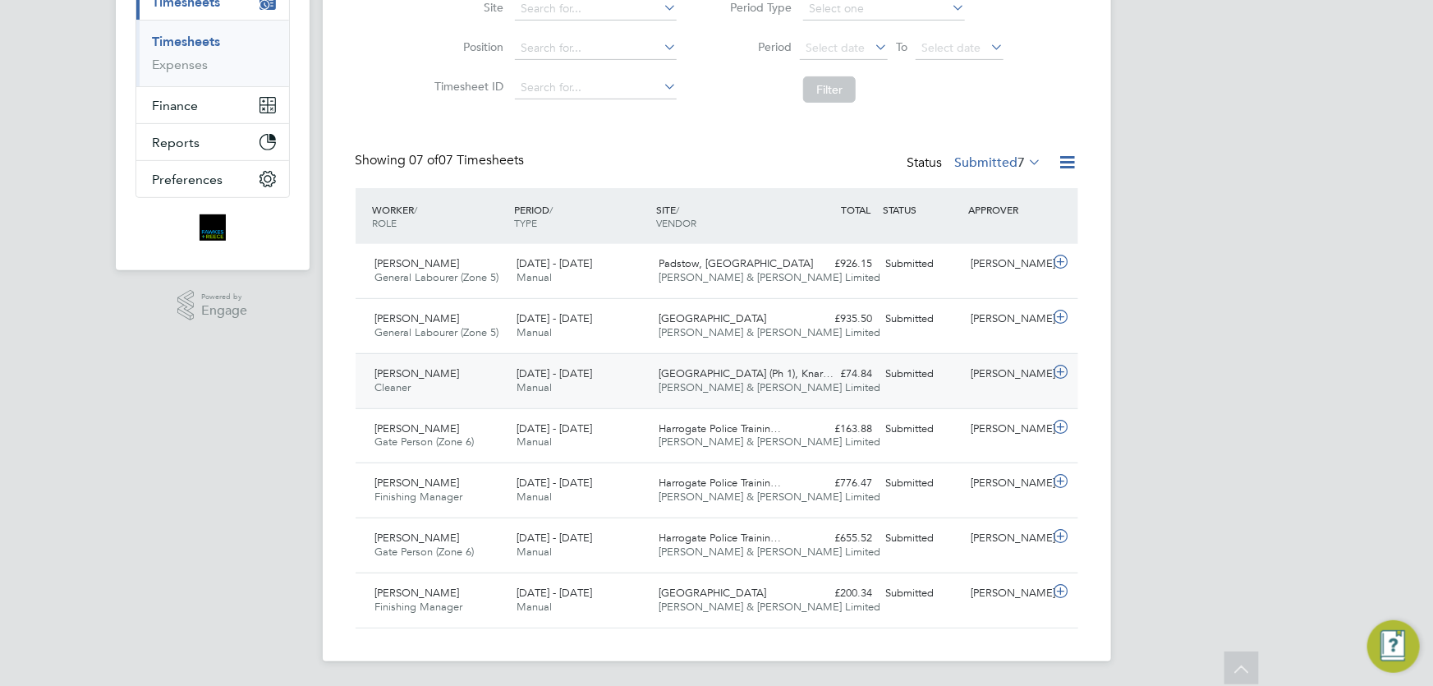
click at [885, 392] on div "Julian Chukwu Cleaner 18 - 24 Aug 2025 18 - 24 Aug 2025 Manual Castle Gate (Ph …" at bounding box center [716, 380] width 722 height 55
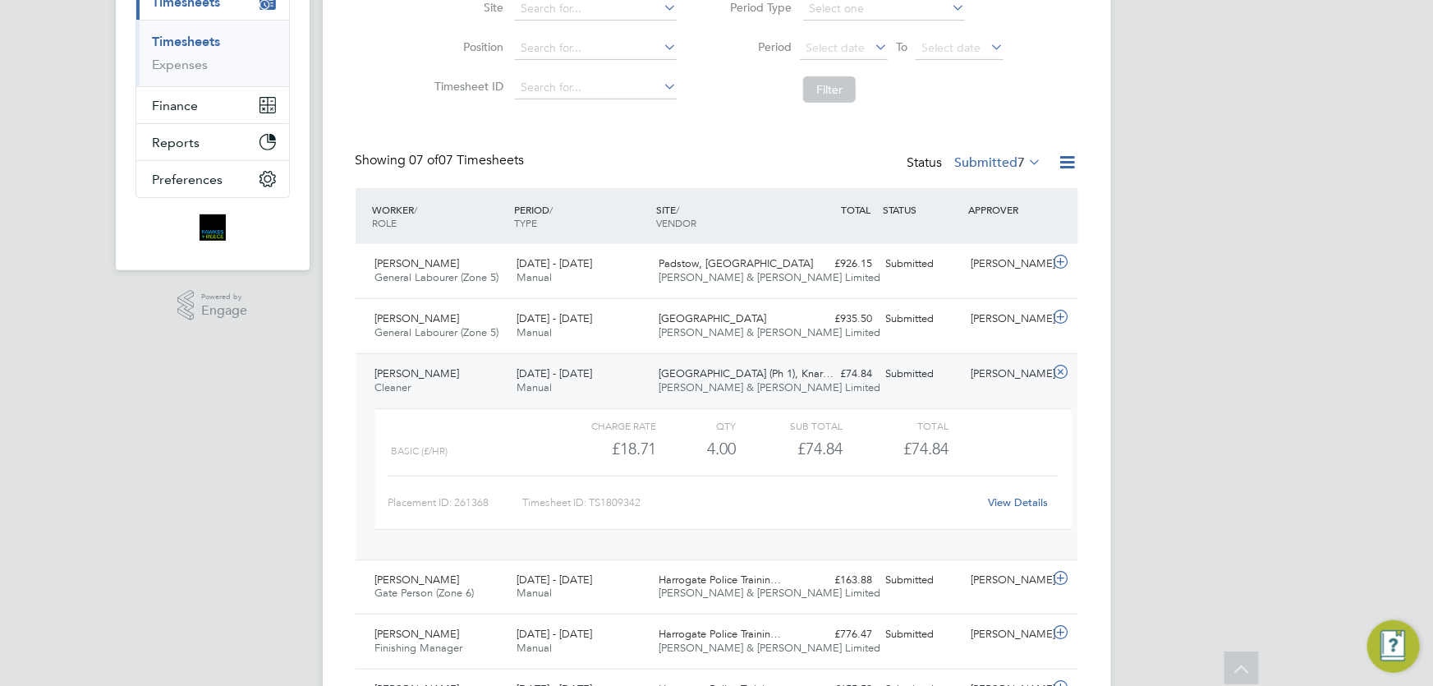
click at [1011, 501] on link "View Details" at bounding box center [1018, 502] width 60 height 14
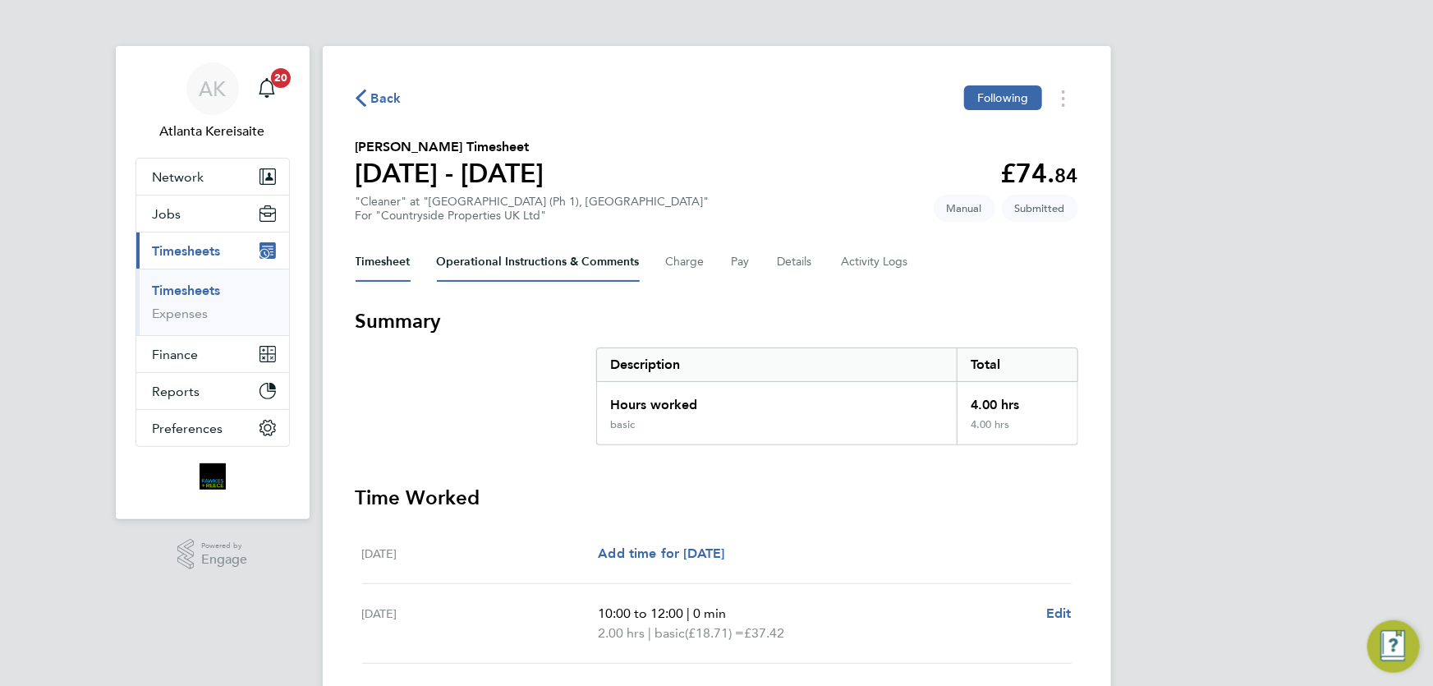
click at [525, 261] on Comments-tab "Operational Instructions & Comments" at bounding box center [538, 261] width 203 height 39
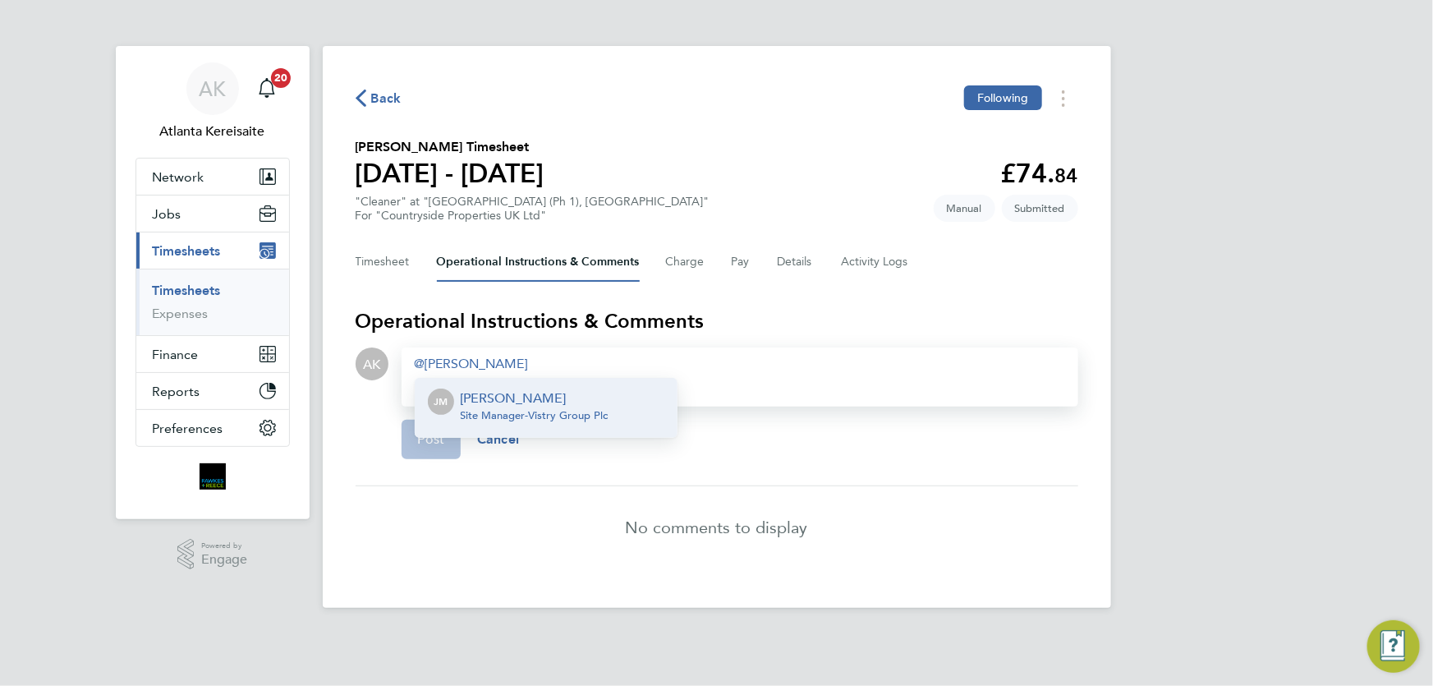
click at [593, 412] on span "Site Manager - Vistry Group Plc" at bounding box center [535, 415] width 148 height 13
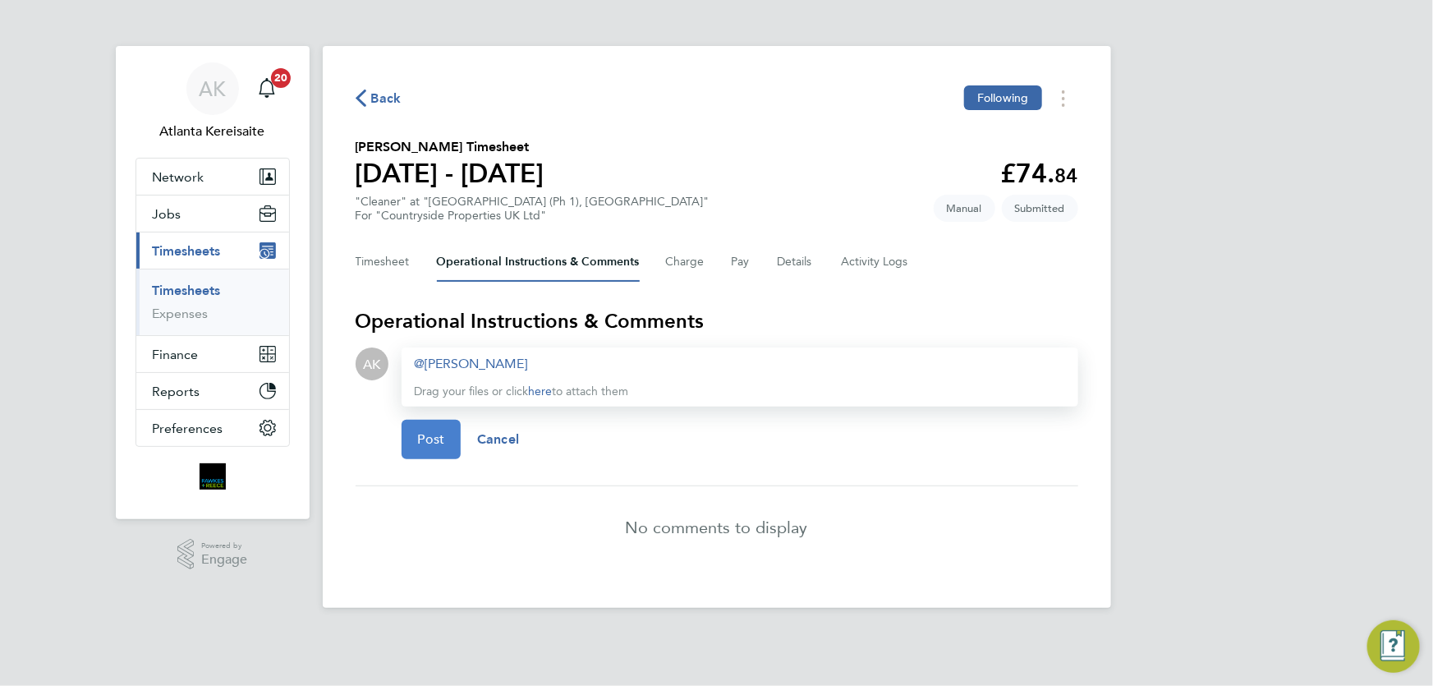
click at [437, 432] on span "Post" at bounding box center [431, 439] width 27 height 16
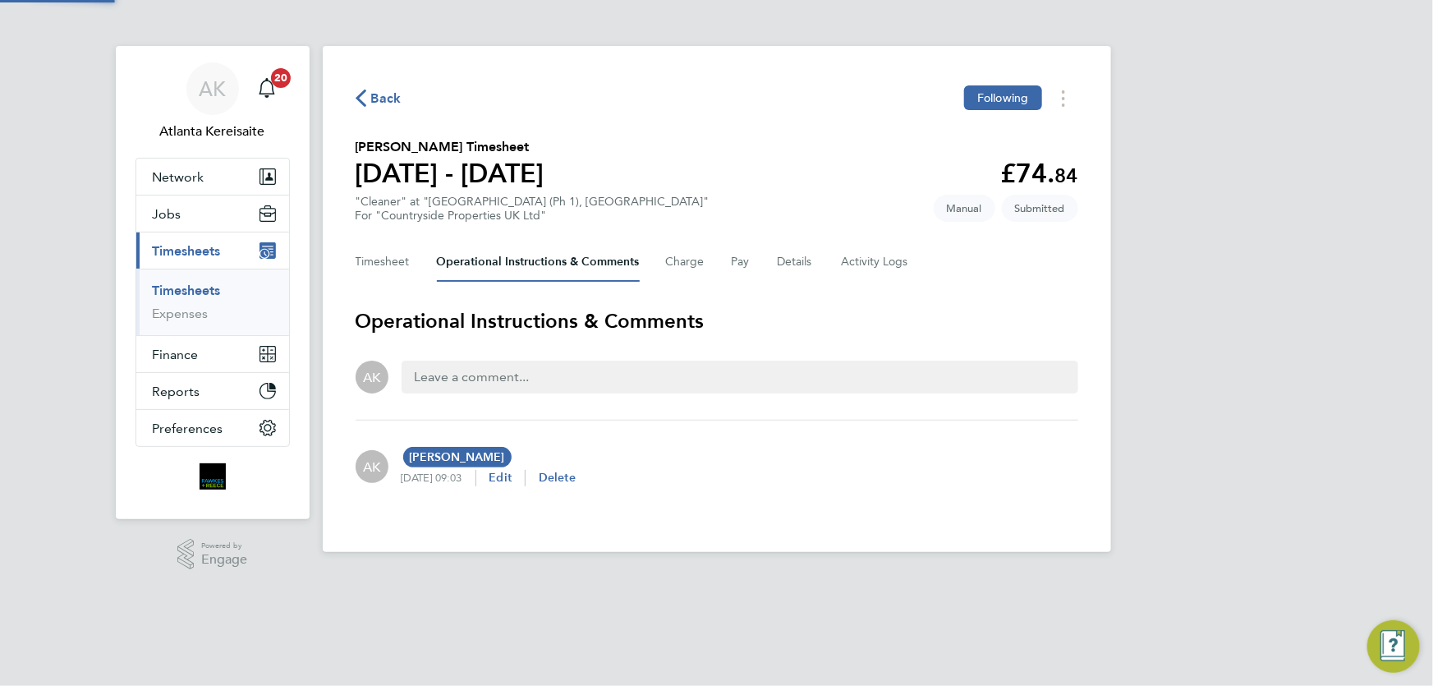
click at [389, 107] on span "Back" at bounding box center [386, 99] width 30 height 20
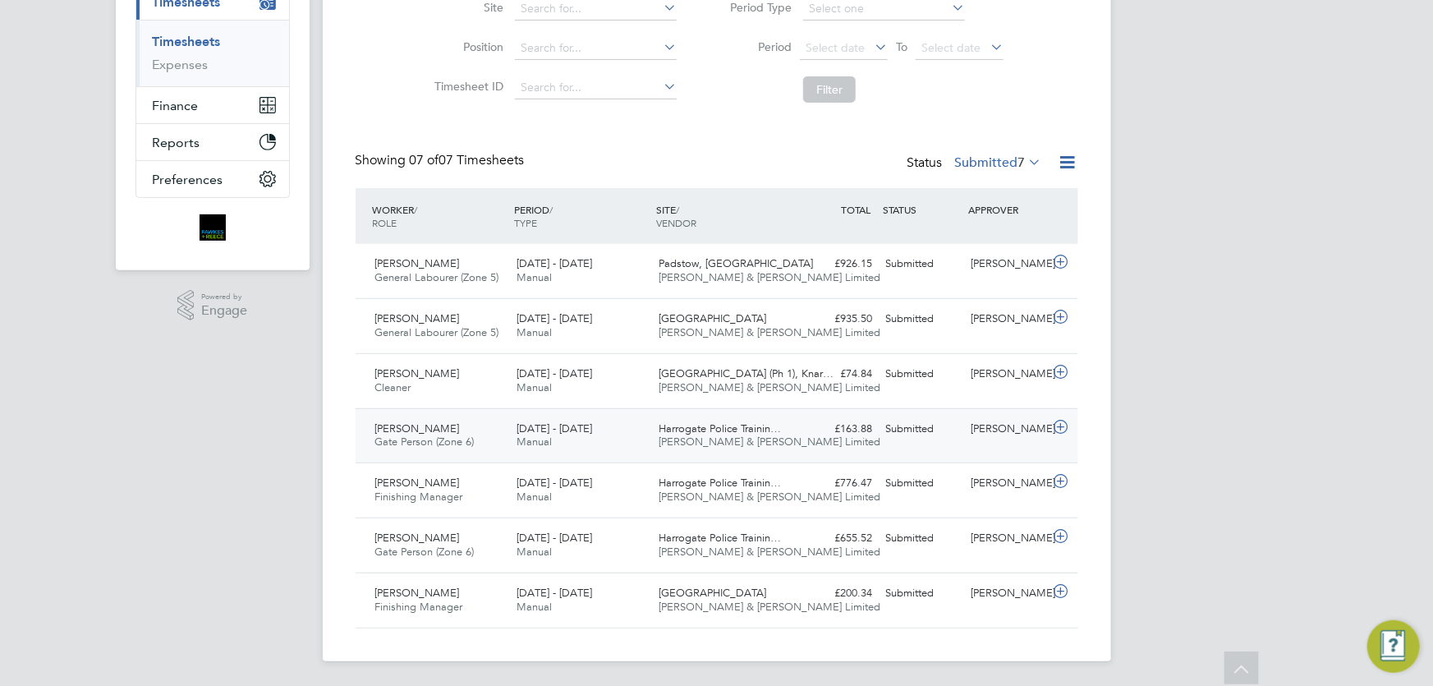
click at [964, 443] on div "[PERSON_NAME] Gate Person (Zone 6) [DATE] - [DATE] [DATE] - [DATE] Manual Harro…" at bounding box center [716, 435] width 722 height 55
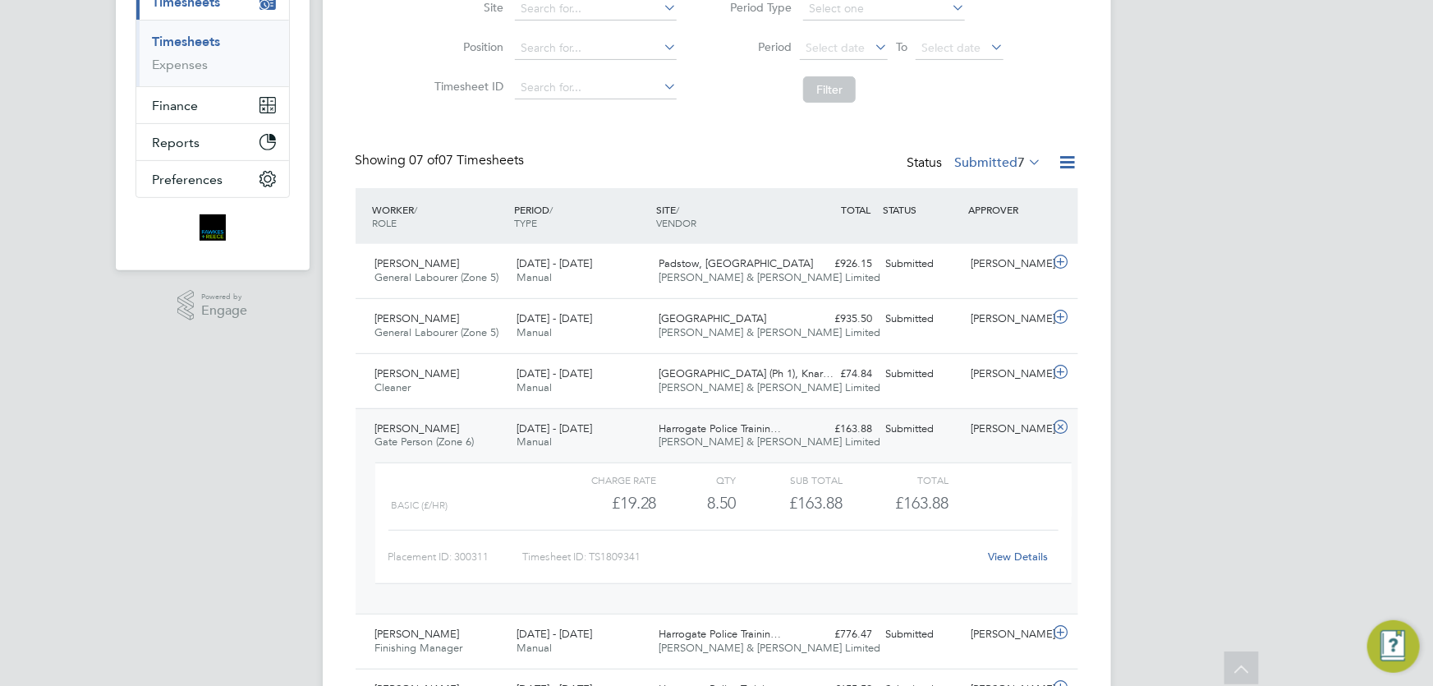
click at [1027, 560] on link "View Details" at bounding box center [1018, 556] width 60 height 14
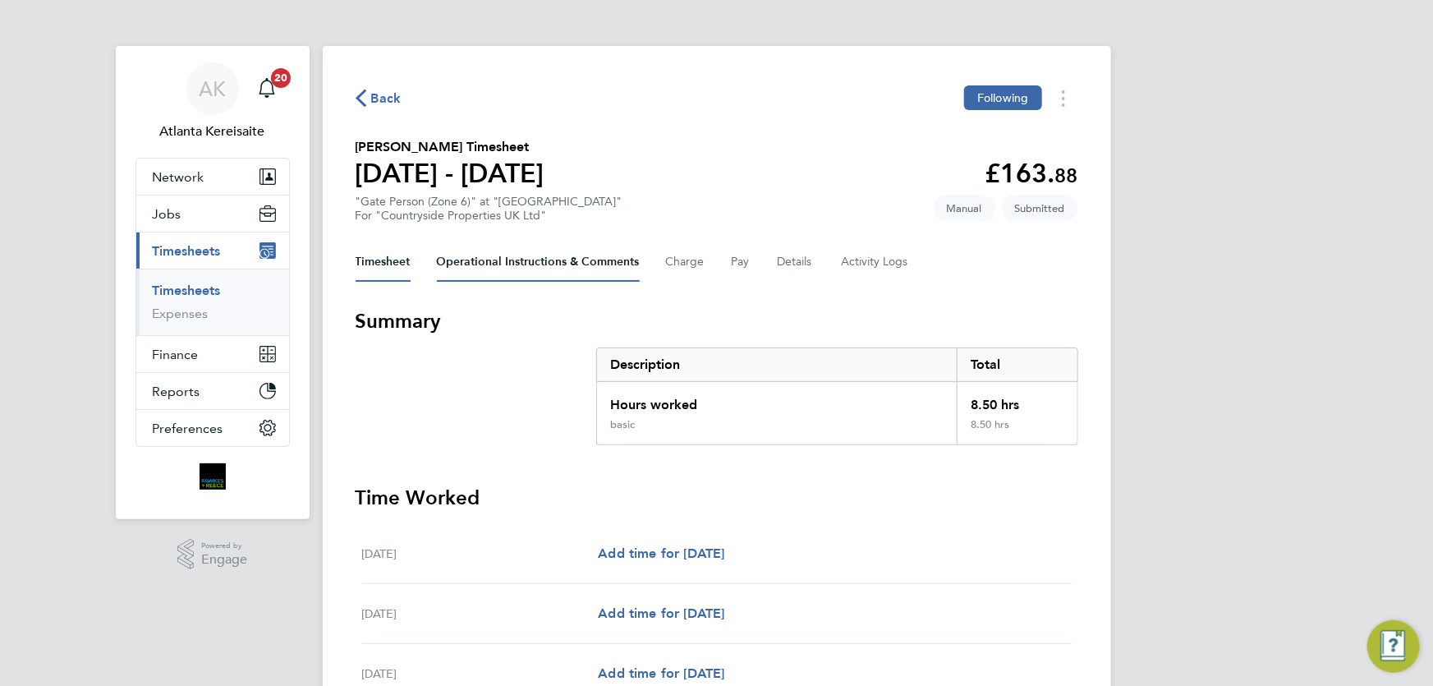
click at [547, 264] on Comments-tab "Operational Instructions & Comments" at bounding box center [538, 261] width 203 height 39
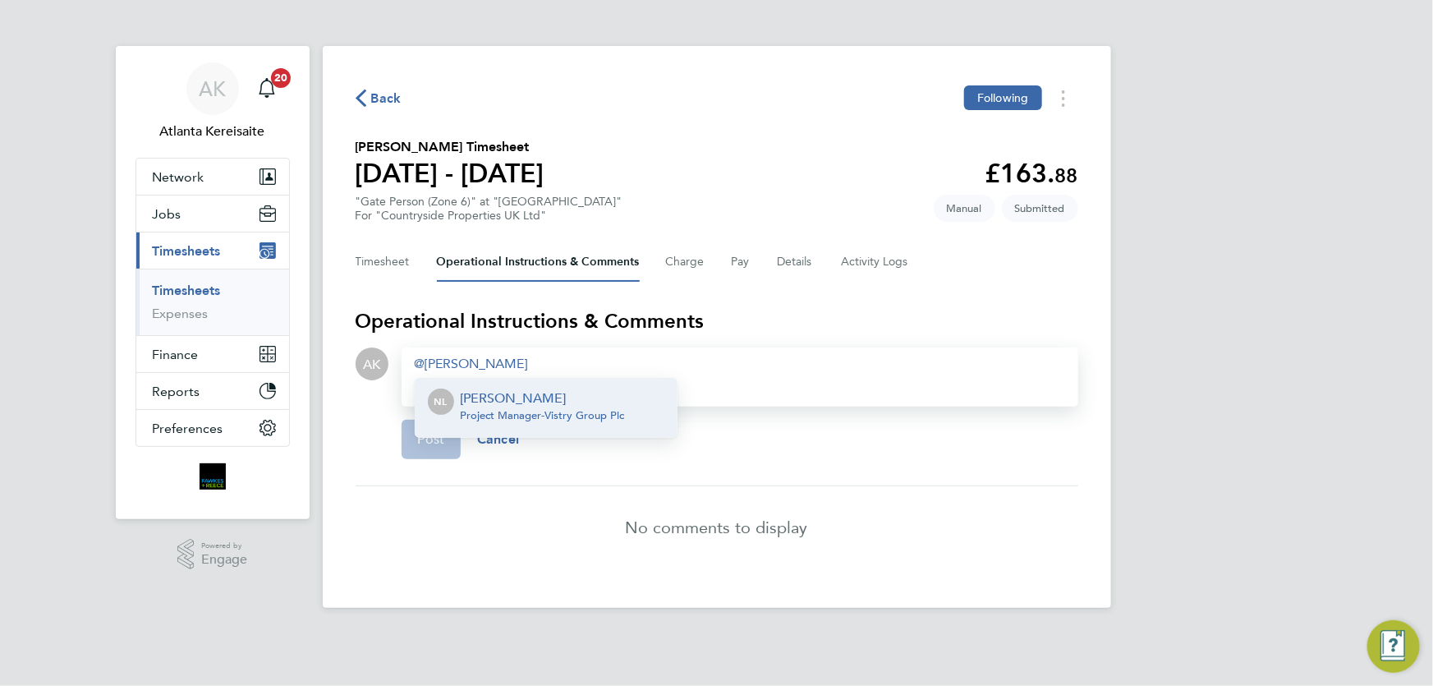
drag, startPoint x: 580, startPoint y: 399, endPoint x: 525, endPoint y: 409, distance: 55.9
click at [580, 399] on p "[PERSON_NAME]" at bounding box center [543, 398] width 164 height 20
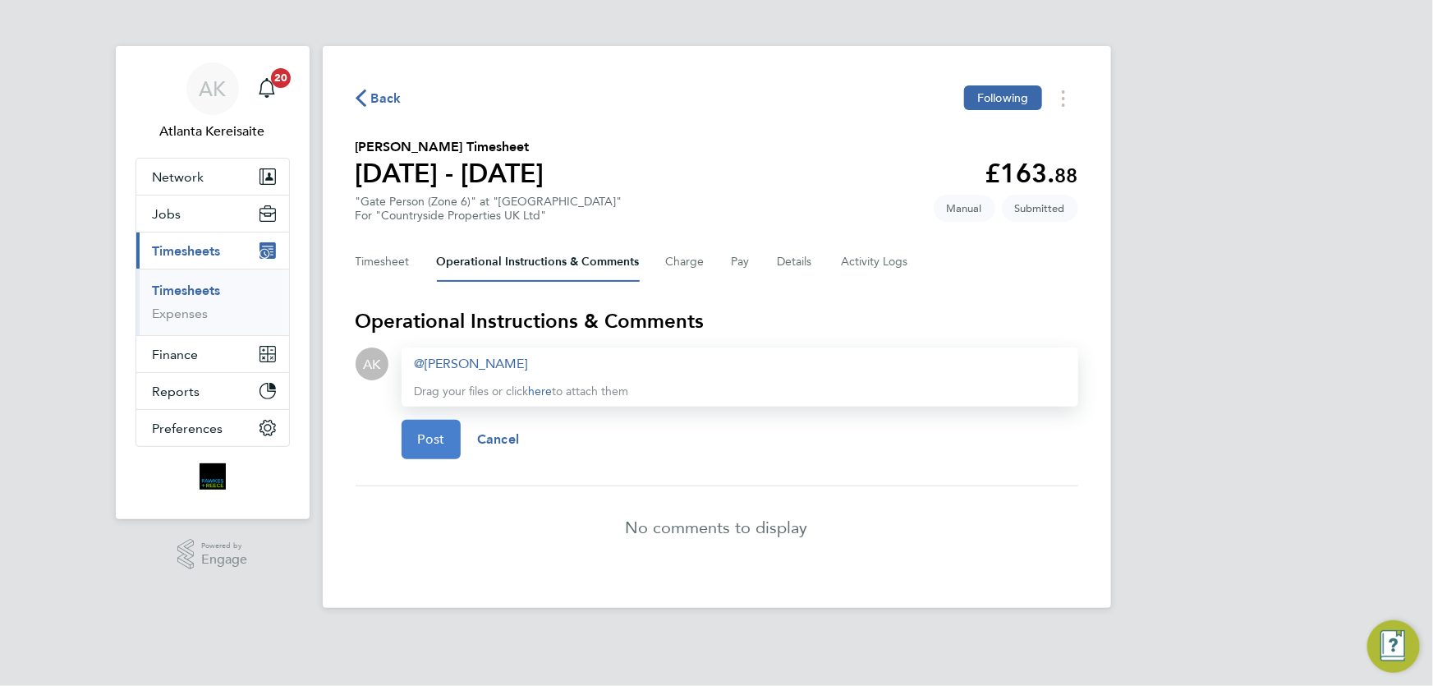
click at [412, 435] on button "Post" at bounding box center [431, 439] width 60 height 39
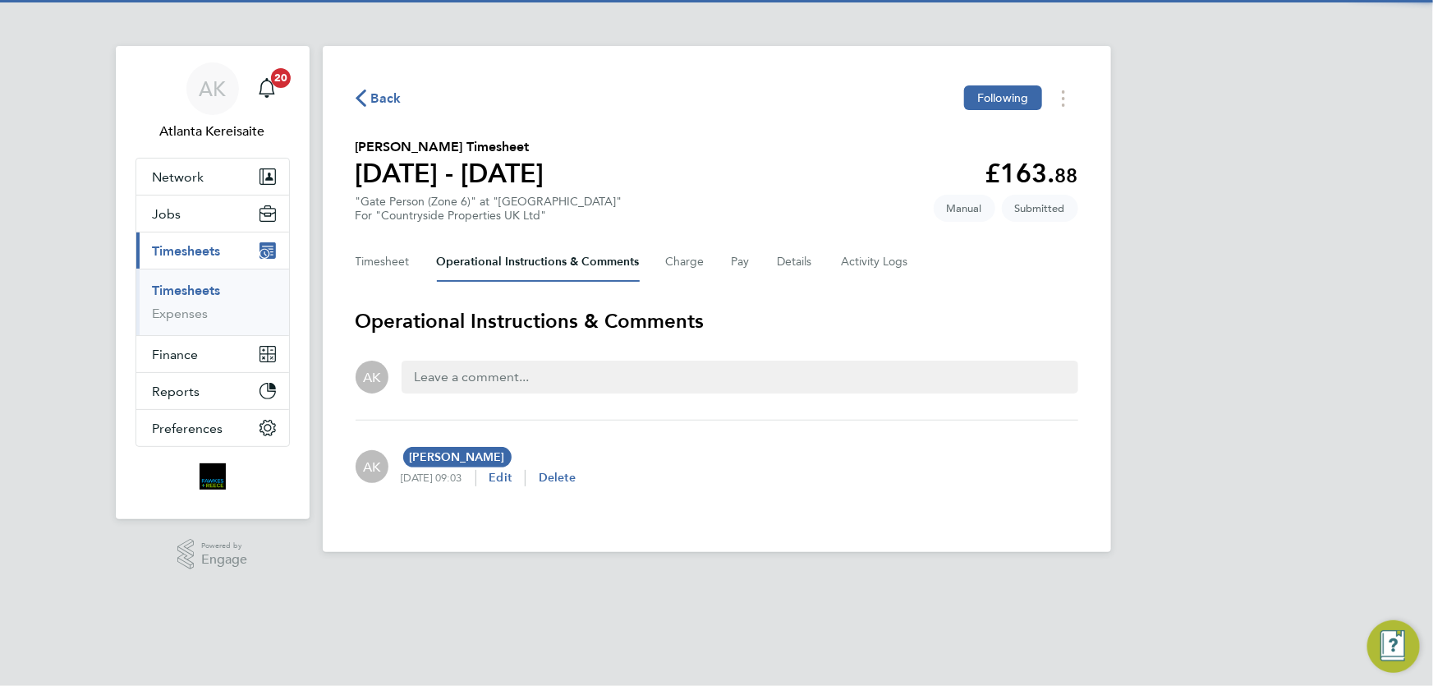
click at [386, 96] on span "Back" at bounding box center [386, 99] width 30 height 20
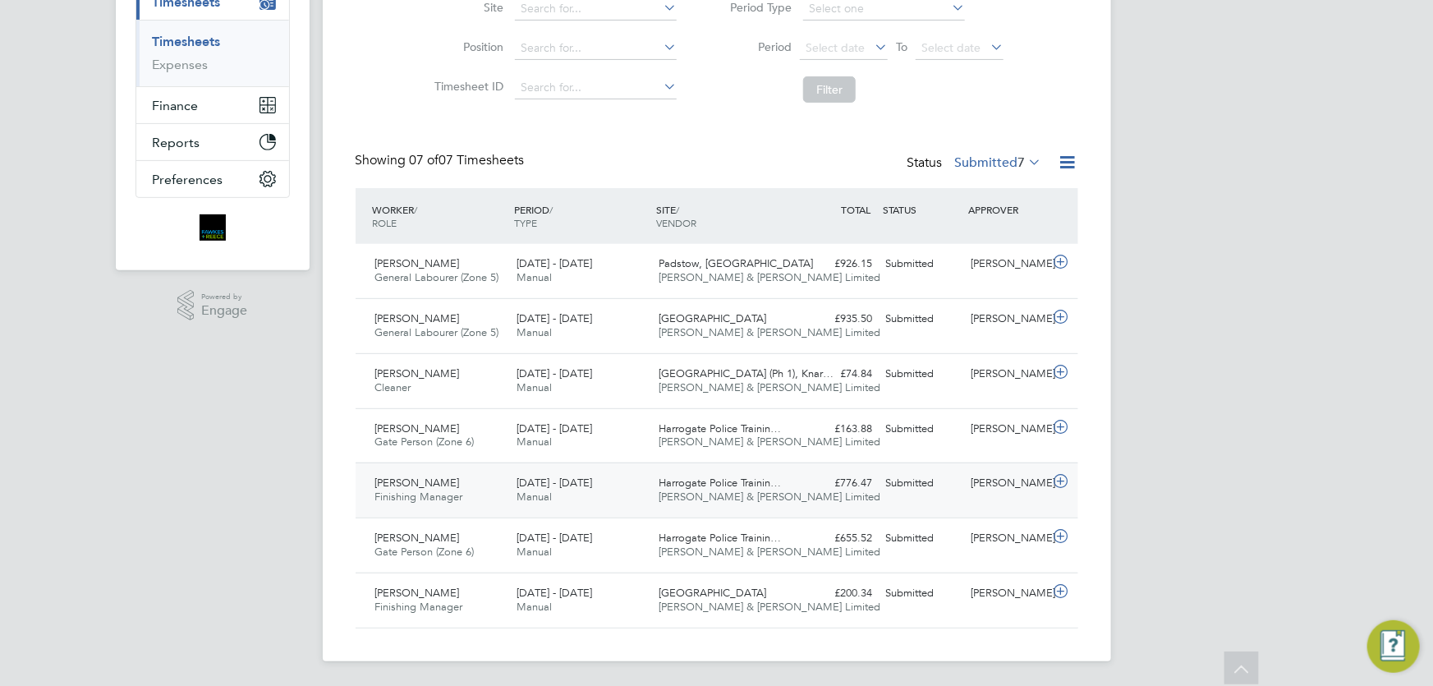
click at [1002, 496] on div "[PERSON_NAME] Finishing Manager [DATE] - [DATE] [DATE] - [DATE] Manual Harrogat…" at bounding box center [716, 489] width 722 height 55
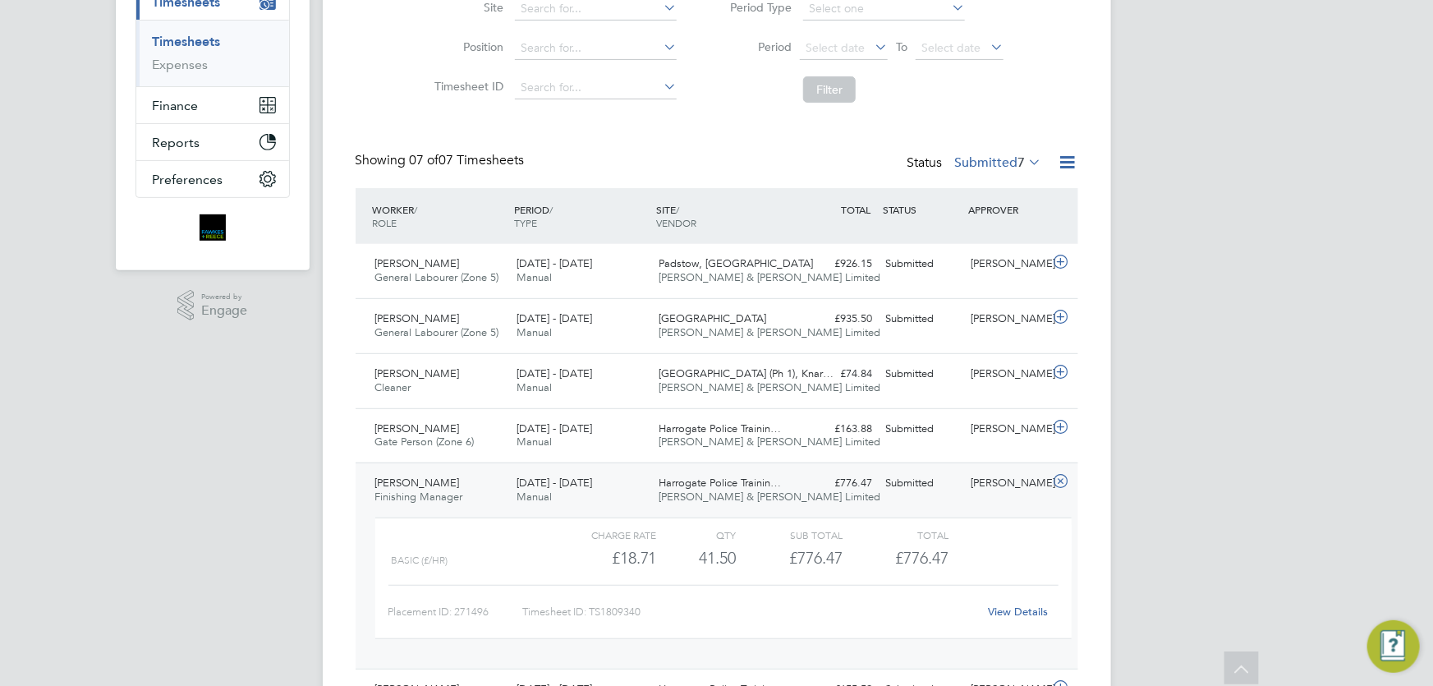
click at [1025, 607] on link "View Details" at bounding box center [1018, 611] width 60 height 14
